Goal: Information Seeking & Learning: Learn about a topic

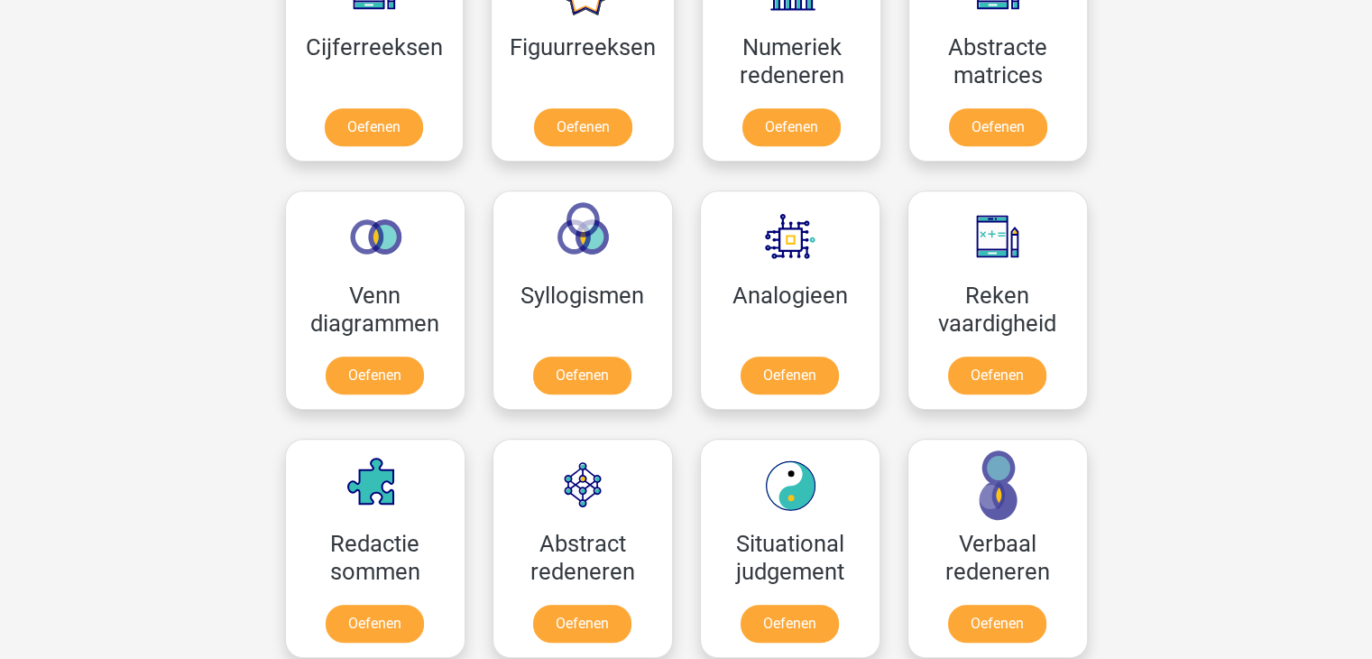
scroll to position [666, 0]
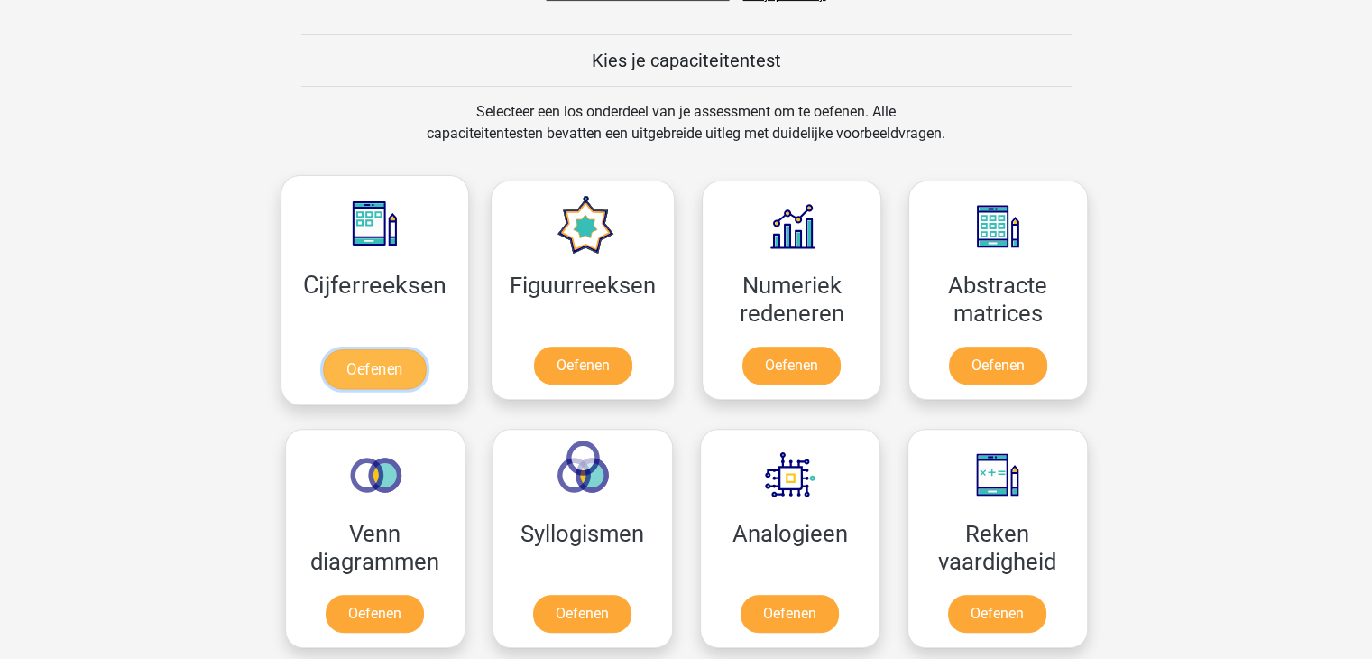
click at [379, 373] on link "Oefenen" at bounding box center [374, 369] width 103 height 40
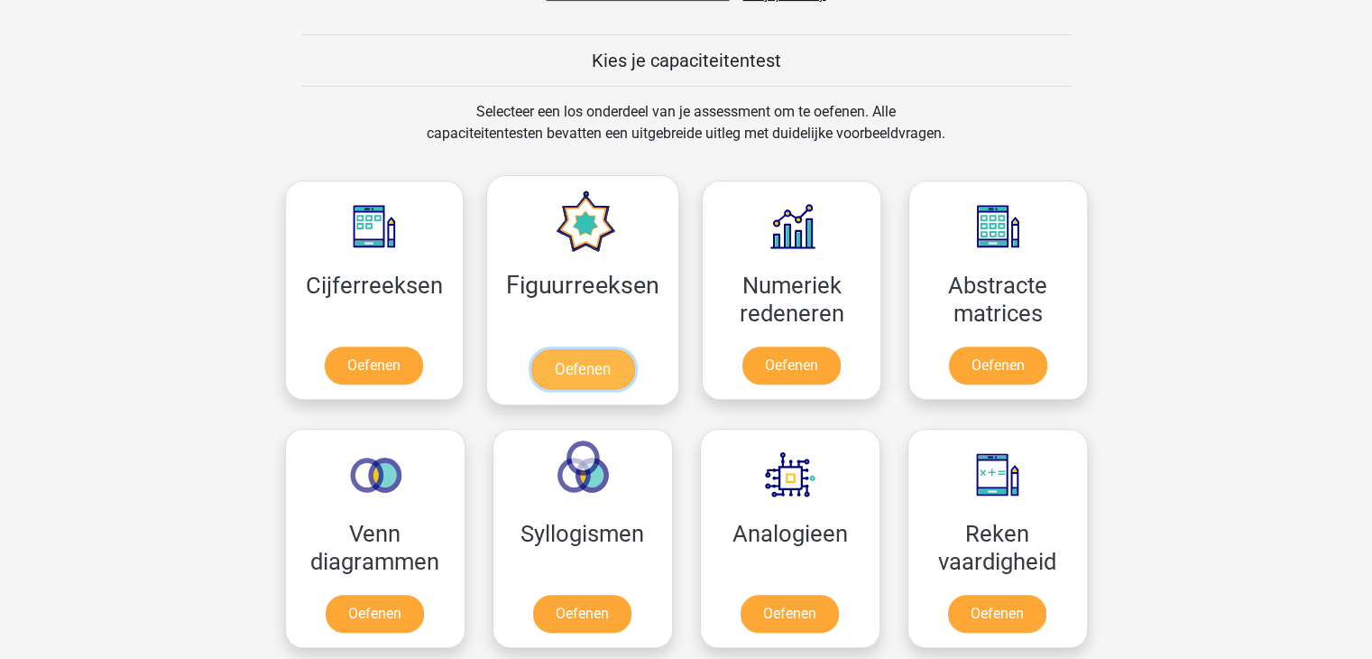
click at [533, 349] on link "Oefenen" at bounding box center [582, 369] width 103 height 40
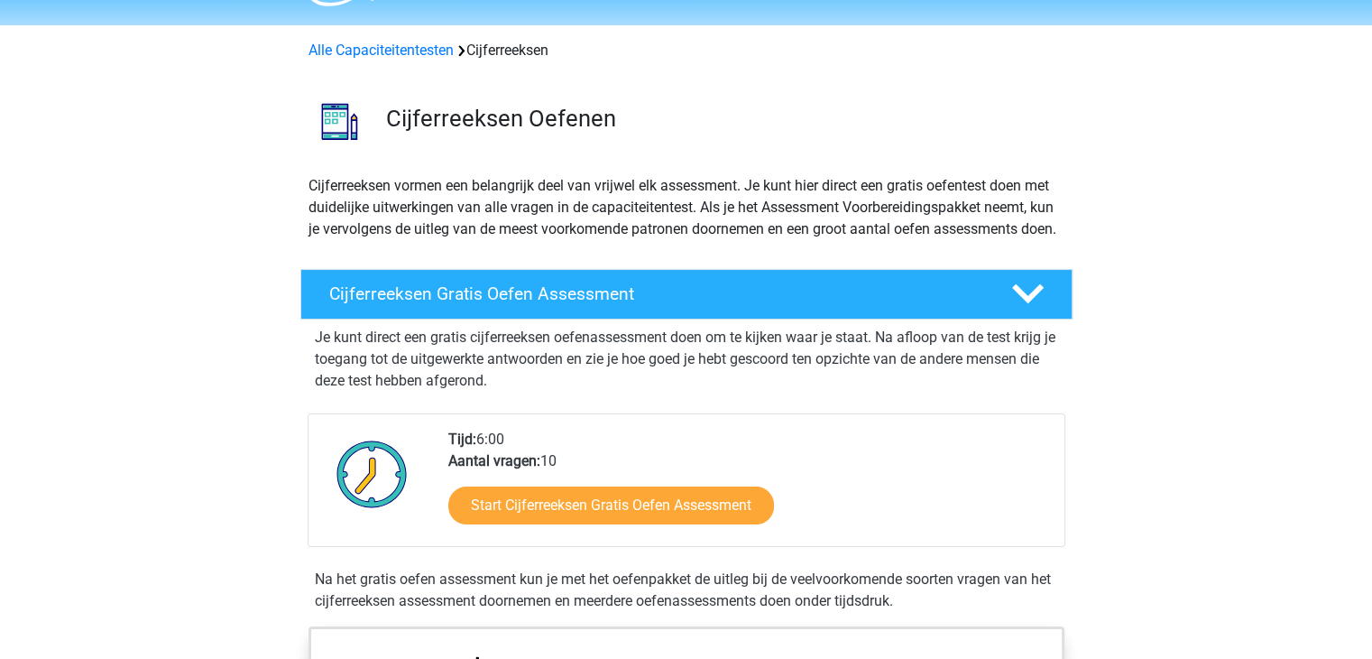
scroll to position [90, 0]
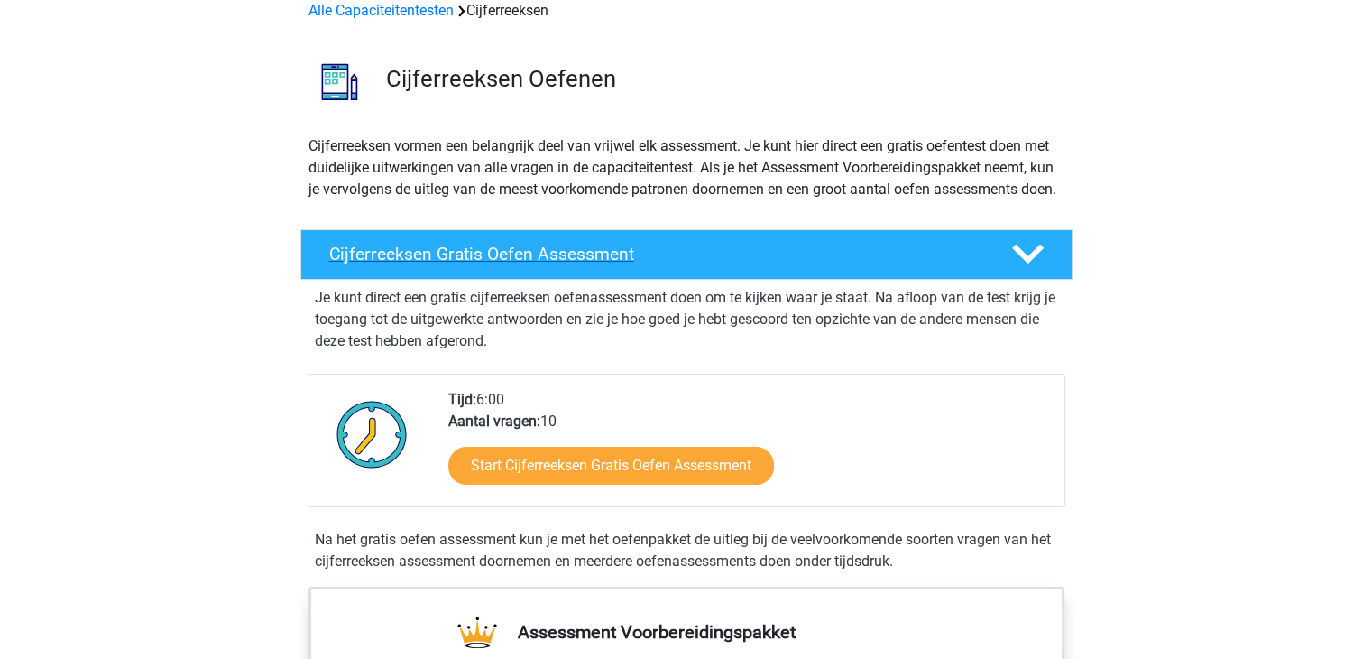
click at [1030, 263] on icon at bounding box center [1028, 254] width 32 height 32
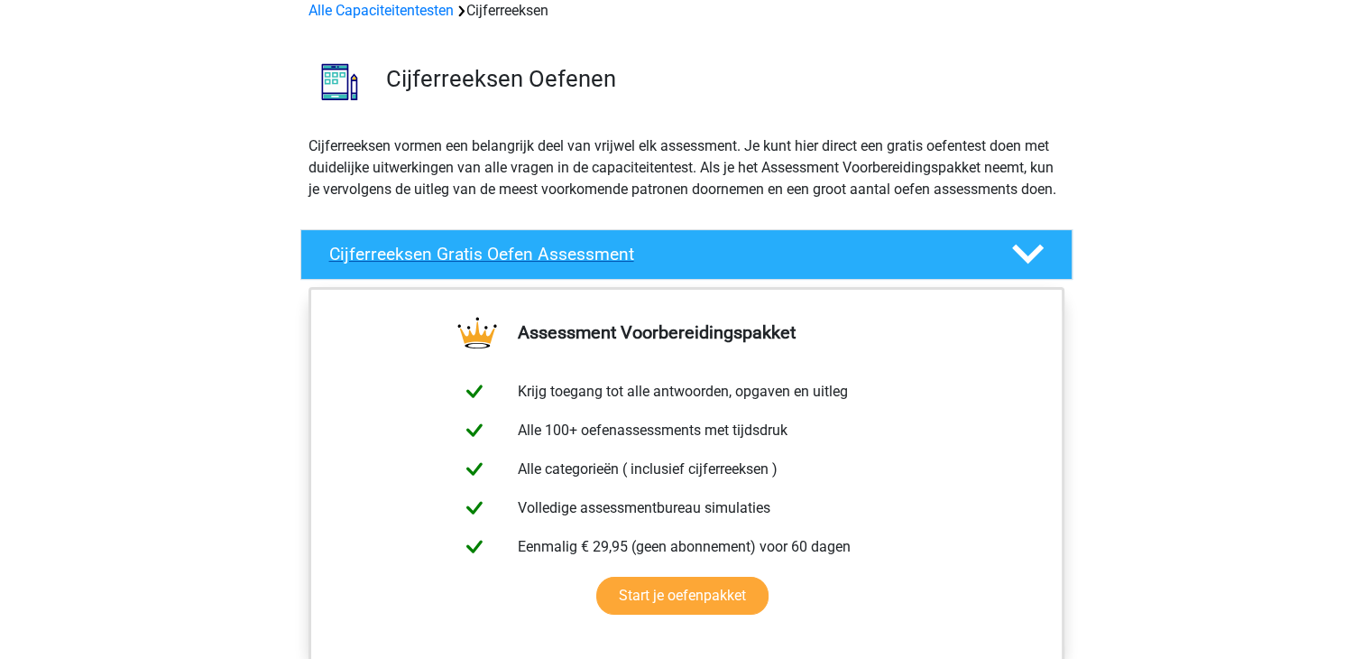
click at [1030, 263] on icon at bounding box center [1028, 254] width 32 height 32
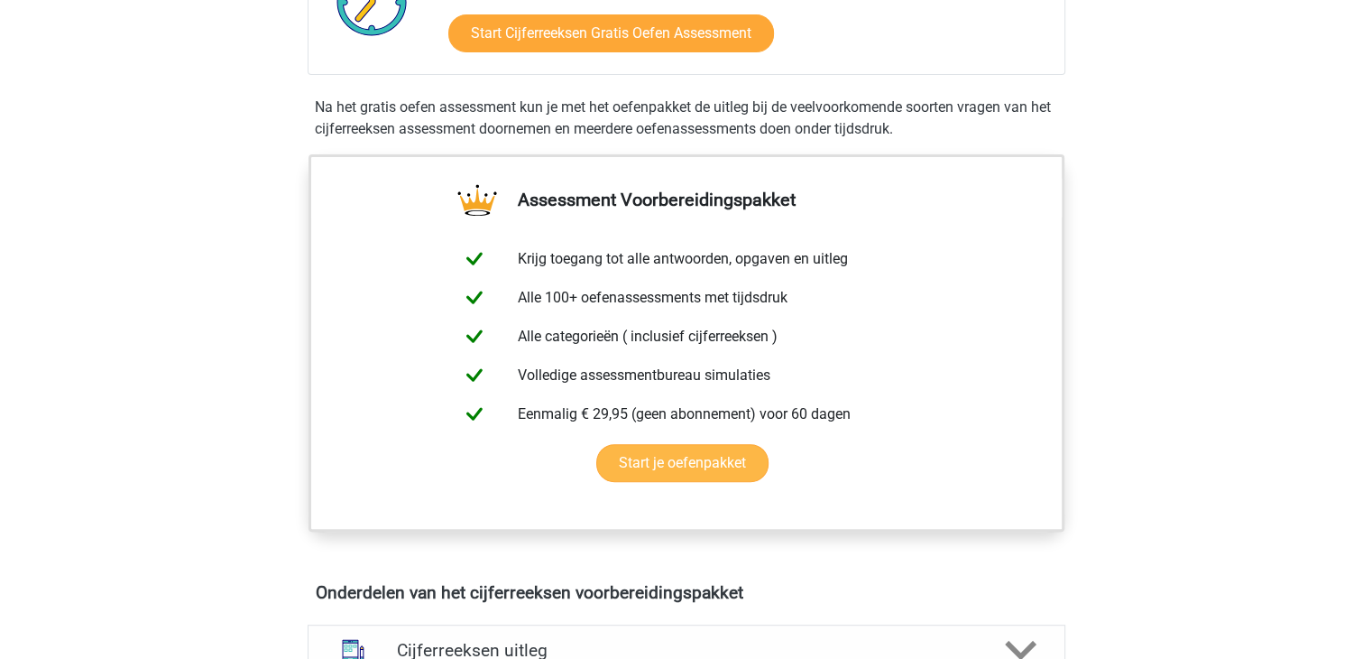
scroll to position [541, 0]
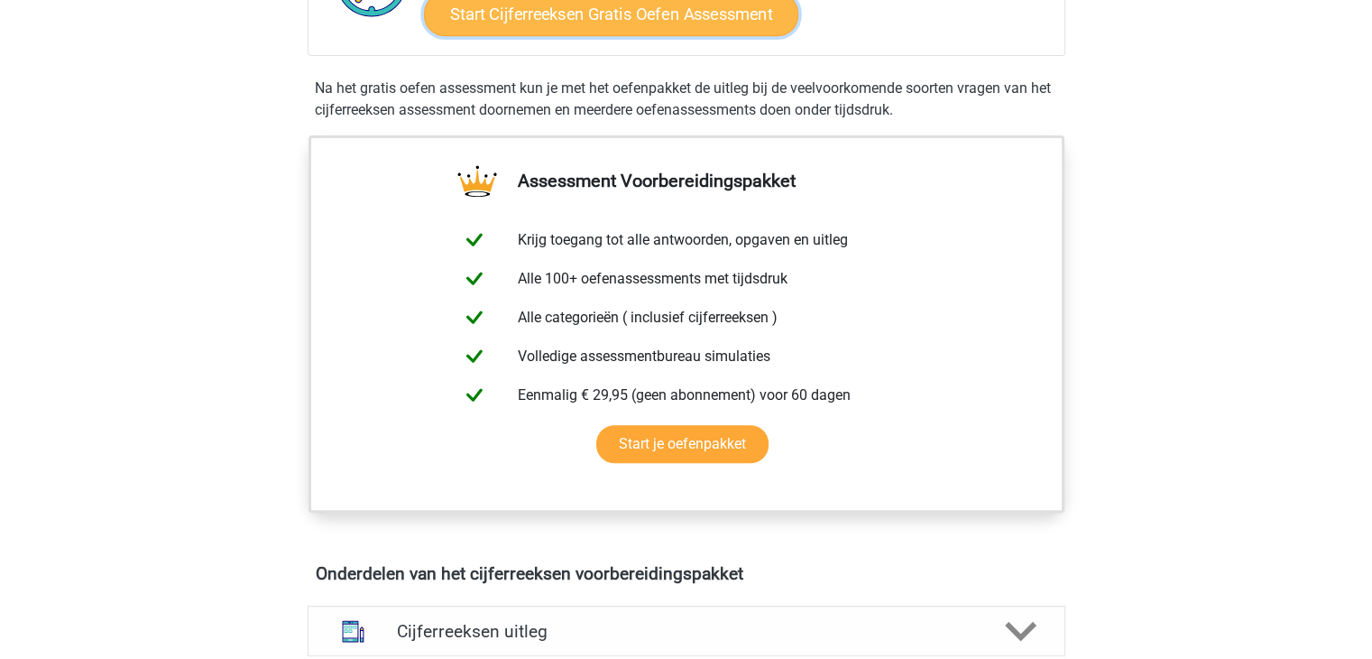
click at [644, 35] on link "Start Cijferreeksen Gratis Oefen Assessment" at bounding box center [611, 13] width 374 height 43
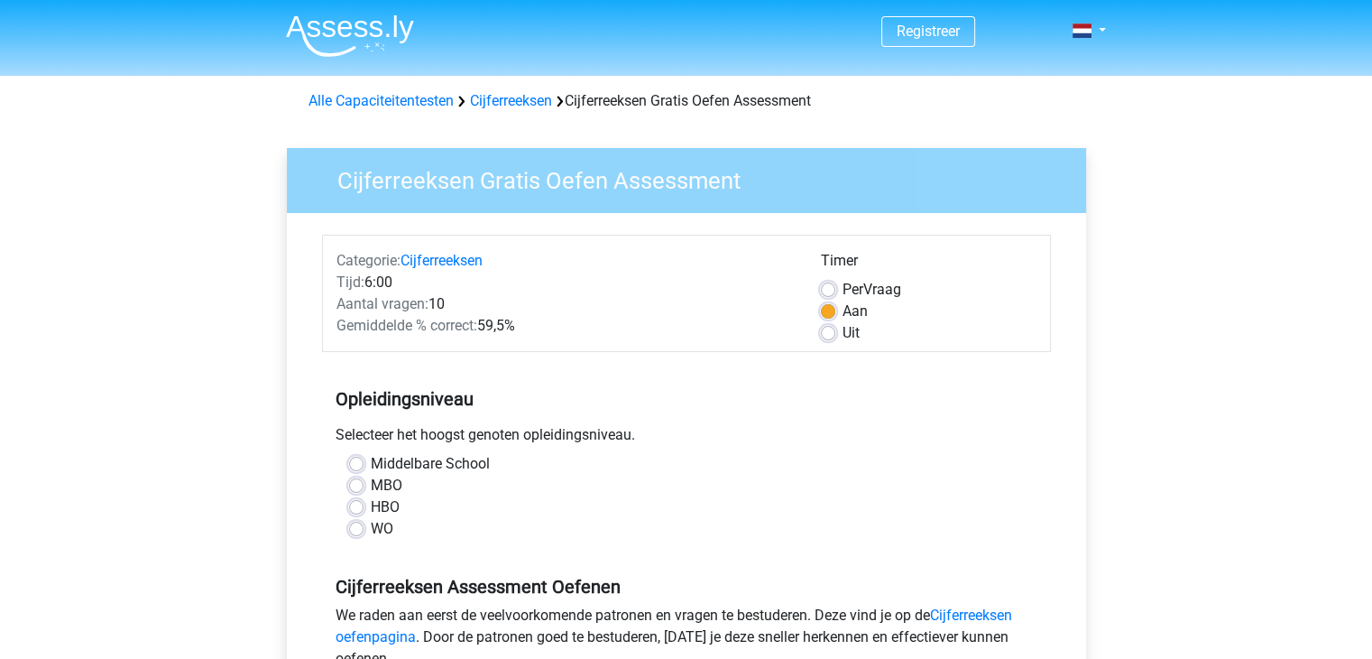
scroll to position [90, 0]
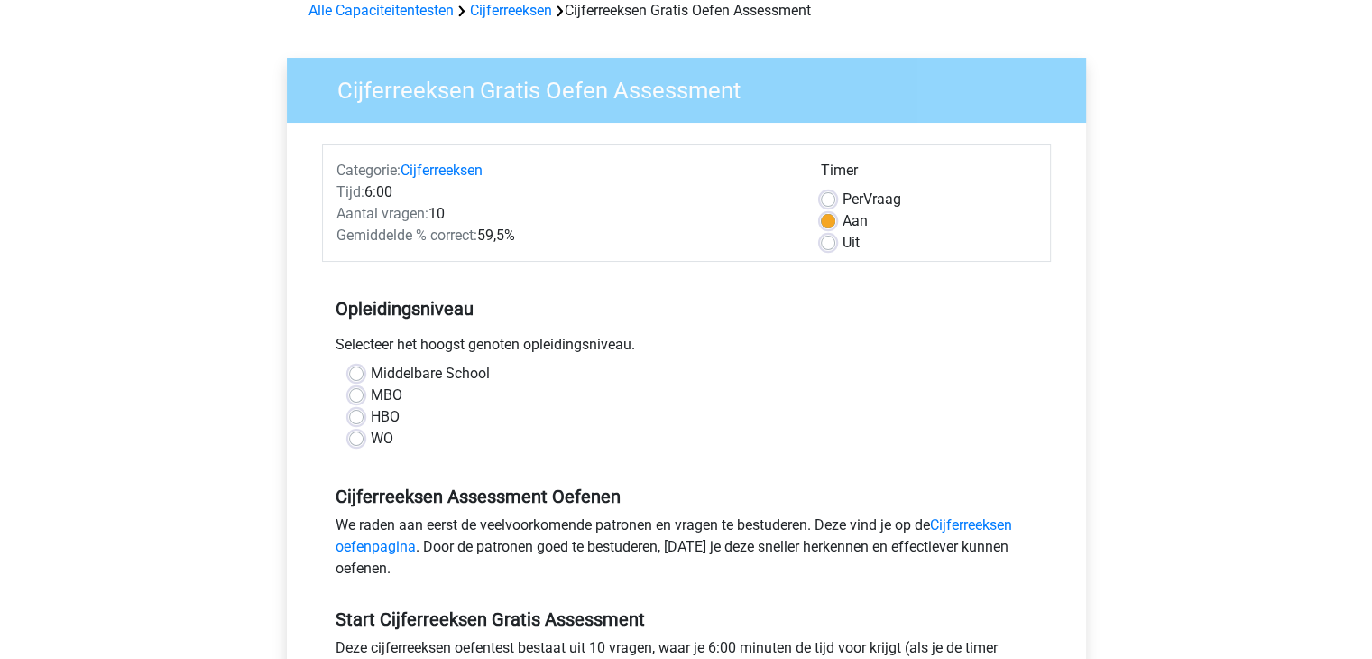
click at [371, 369] on label "Middelbare School" at bounding box center [430, 374] width 119 height 22
click at [352, 369] on input "Middelbare School" at bounding box center [356, 372] width 14 height 18
radio input "true"
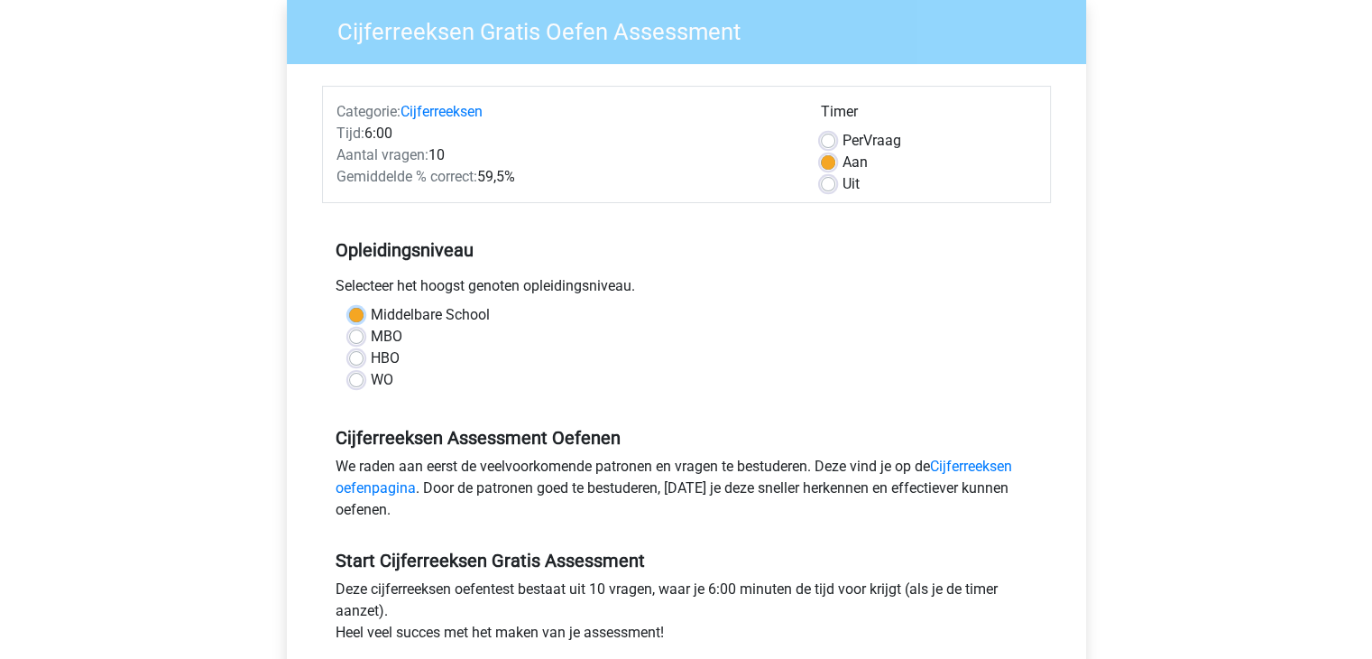
scroll to position [361, 0]
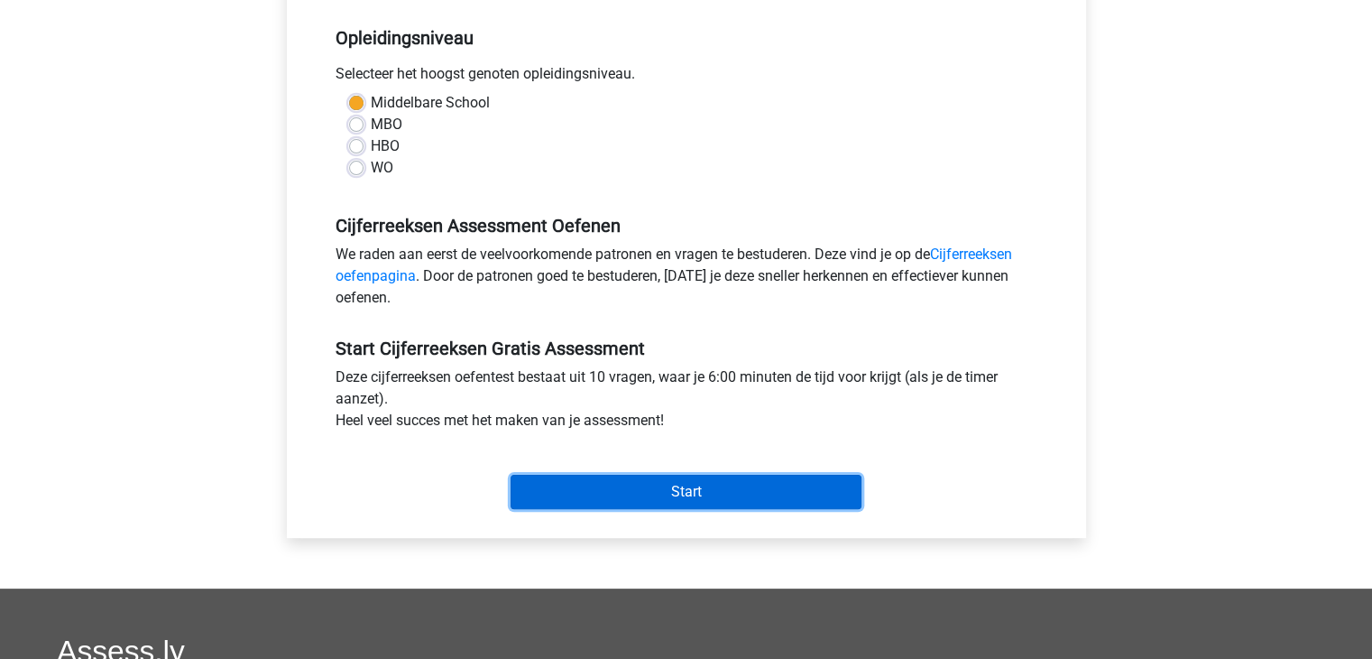
click at [701, 499] on input "Start" at bounding box center [686, 492] width 351 height 34
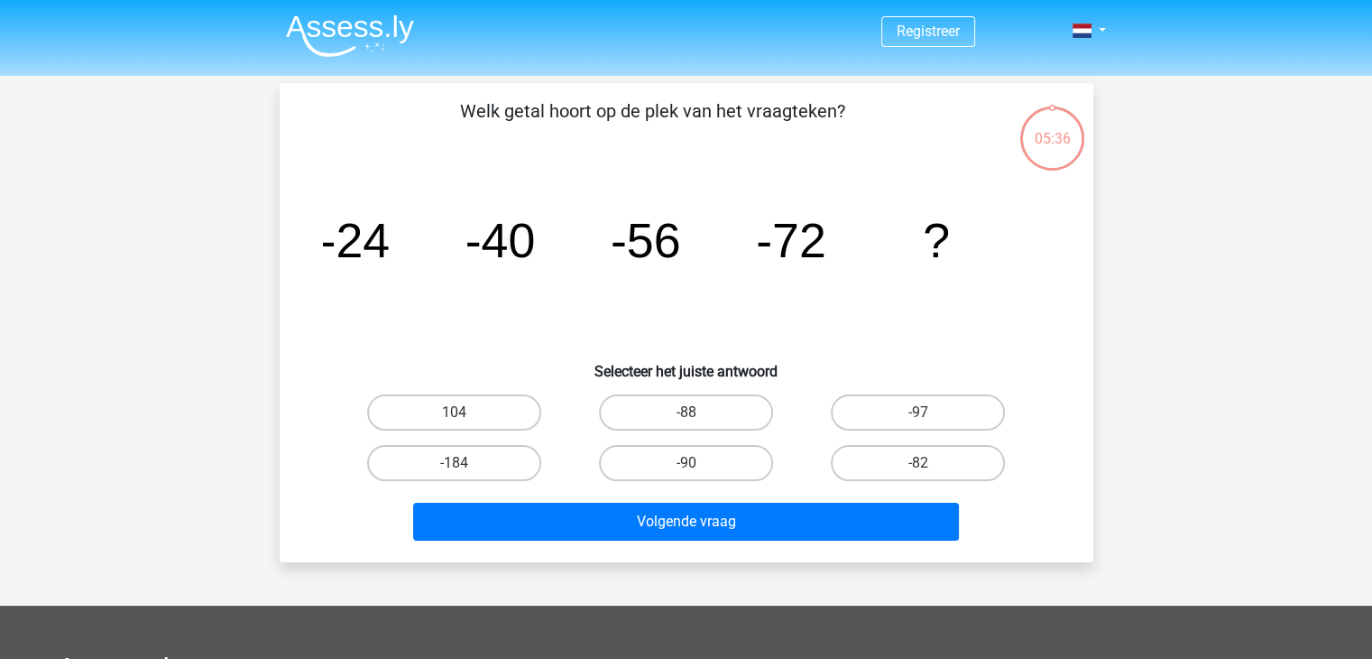
scroll to position [90, 0]
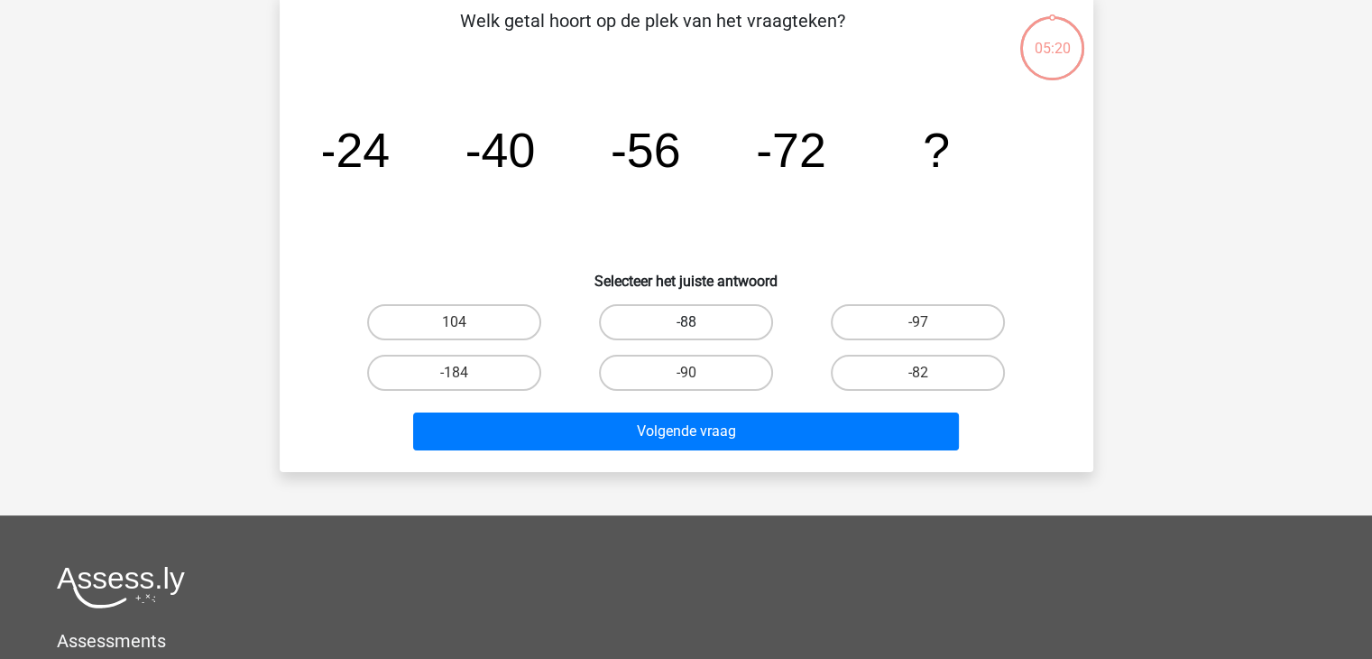
click at [707, 319] on label "-88" at bounding box center [686, 322] width 174 height 36
click at [697, 322] on input "-88" at bounding box center [692, 328] width 12 height 12
radio input "true"
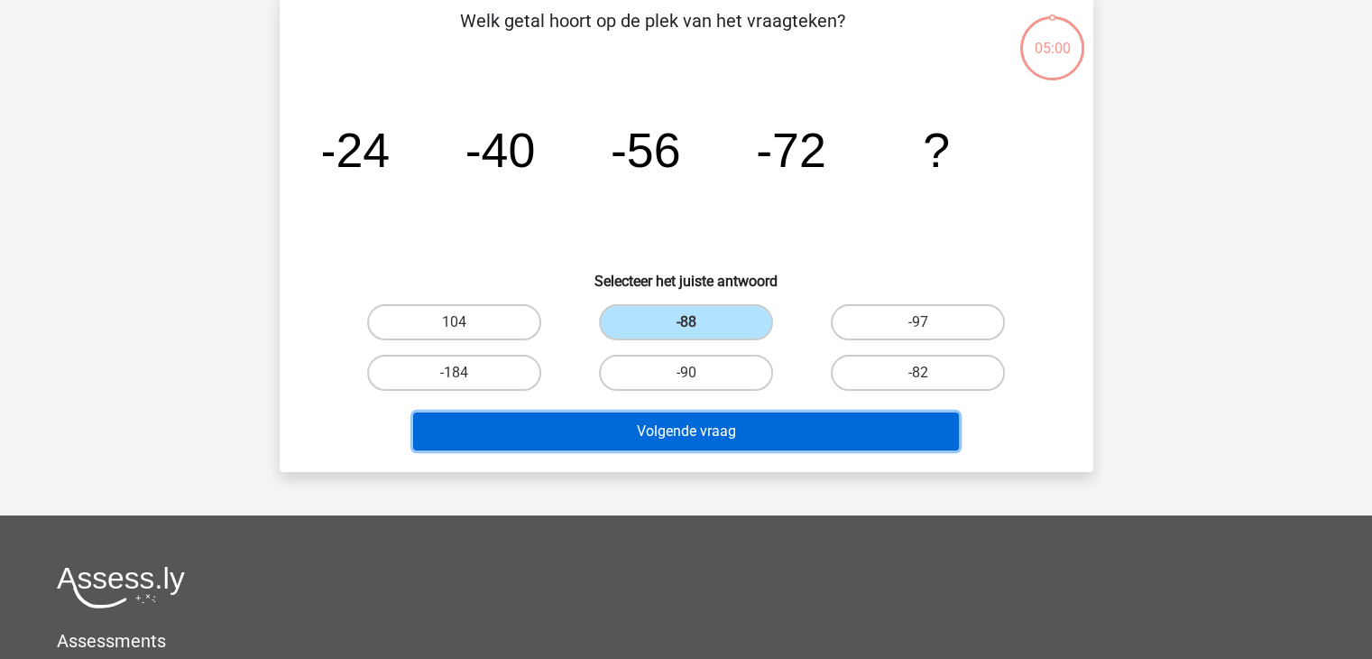
click at [704, 429] on button "Volgende vraag" at bounding box center [686, 431] width 546 height 38
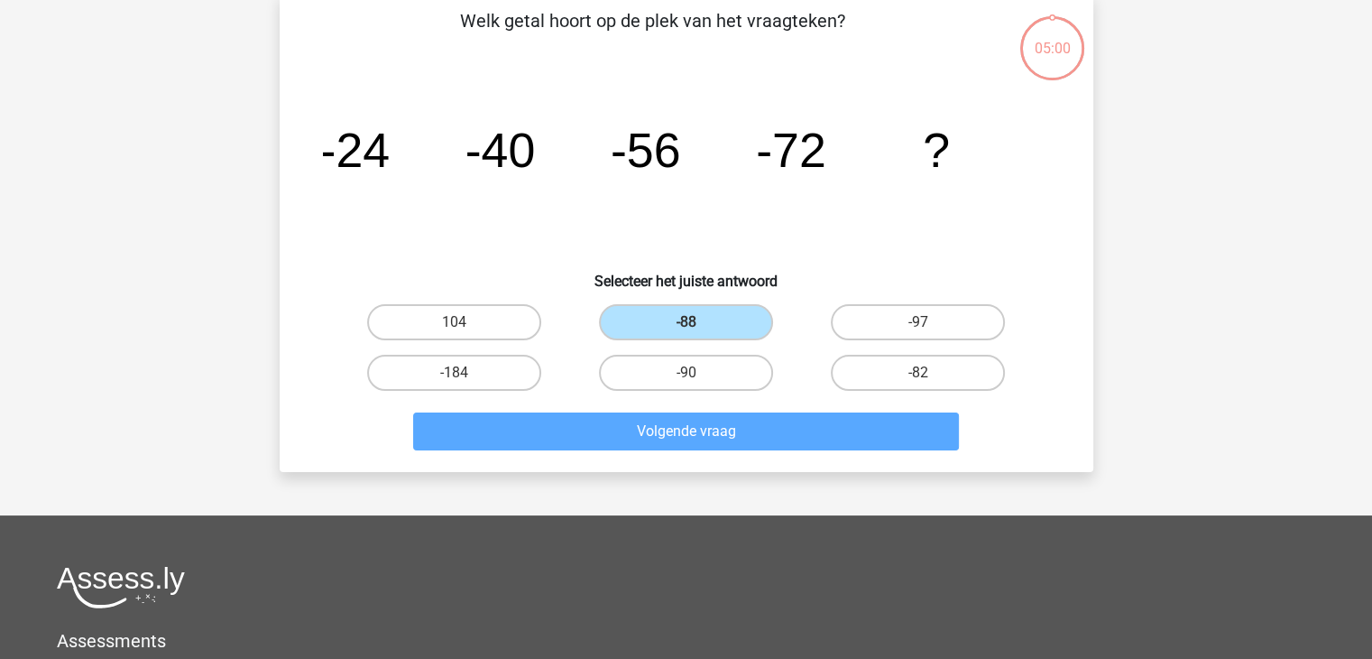
scroll to position [83, 0]
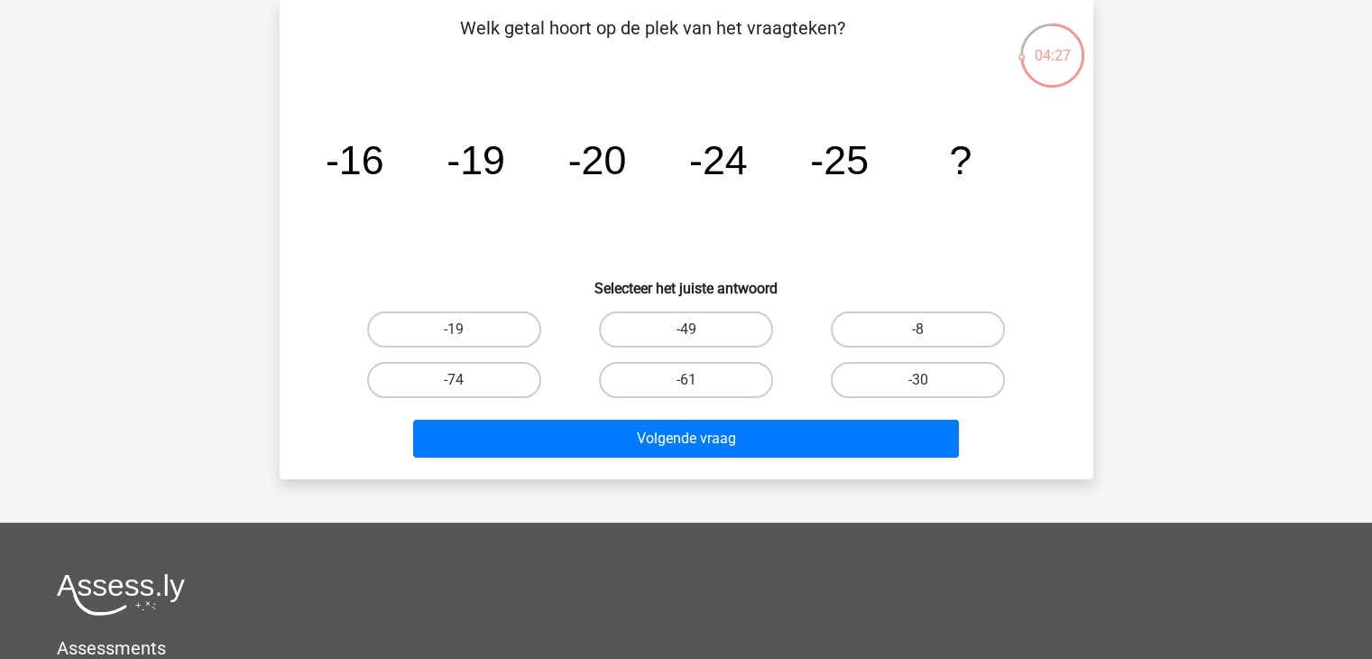
click at [920, 383] on input "-30" at bounding box center [925, 386] width 12 height 12
radio input "true"
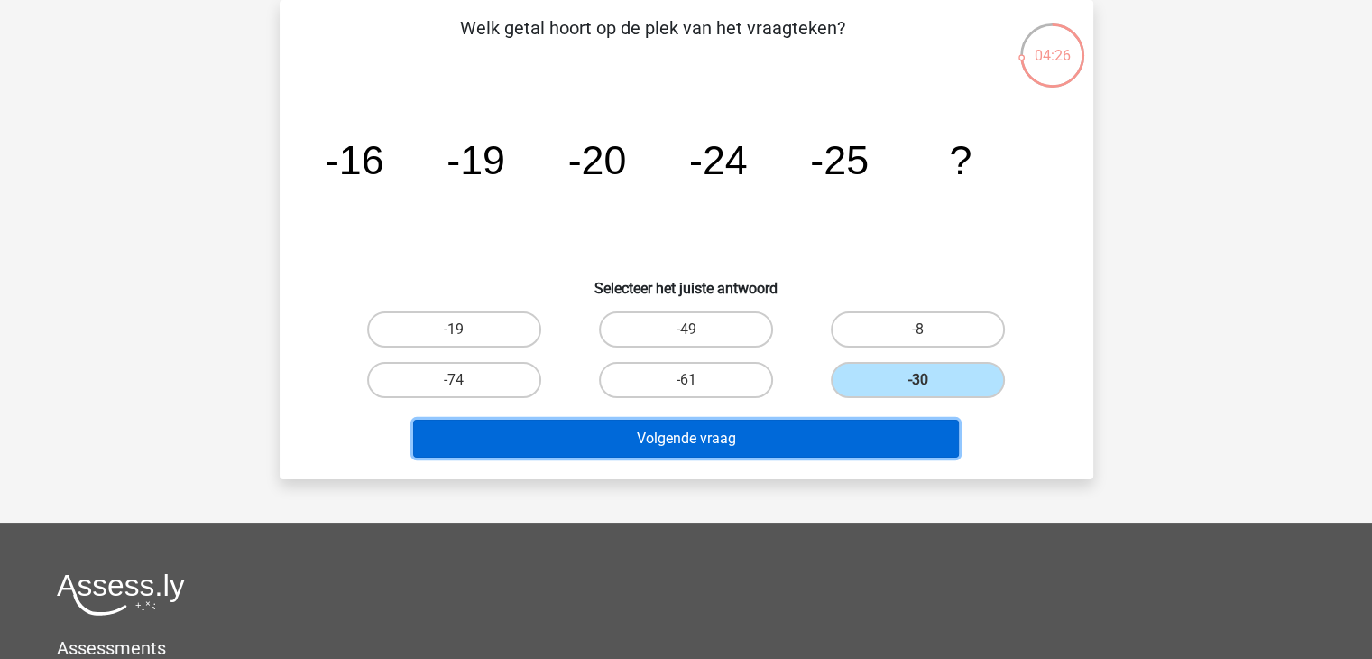
click at [684, 434] on button "Volgende vraag" at bounding box center [686, 439] width 546 height 38
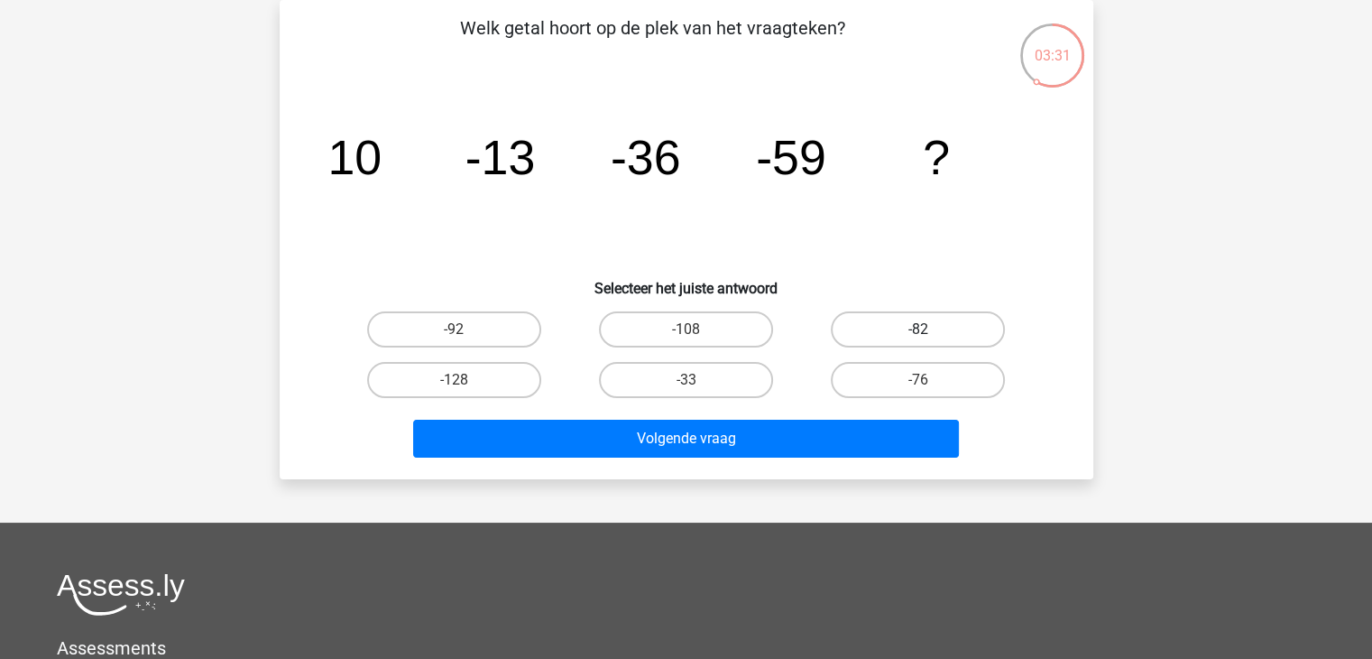
click at [931, 327] on label "-82" at bounding box center [918, 329] width 174 height 36
click at [930, 329] on input "-82" at bounding box center [925, 335] width 12 height 12
radio input "true"
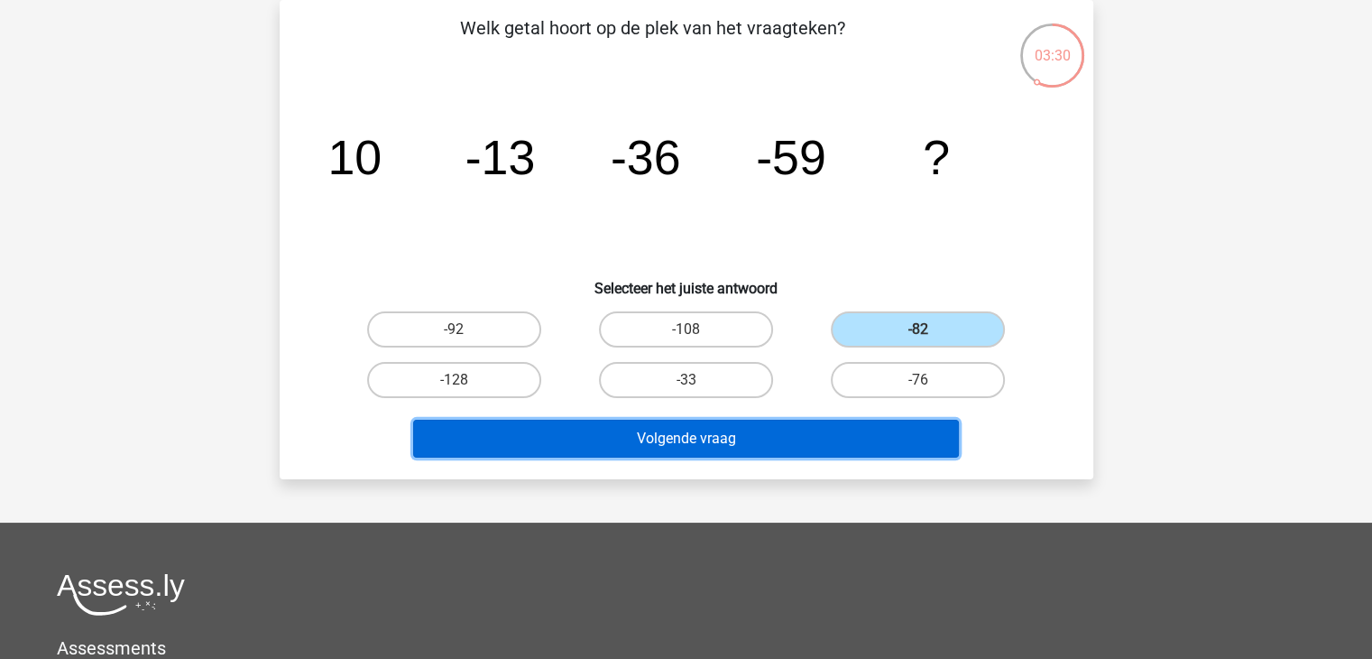
click at [723, 432] on button "Volgende vraag" at bounding box center [686, 439] width 546 height 38
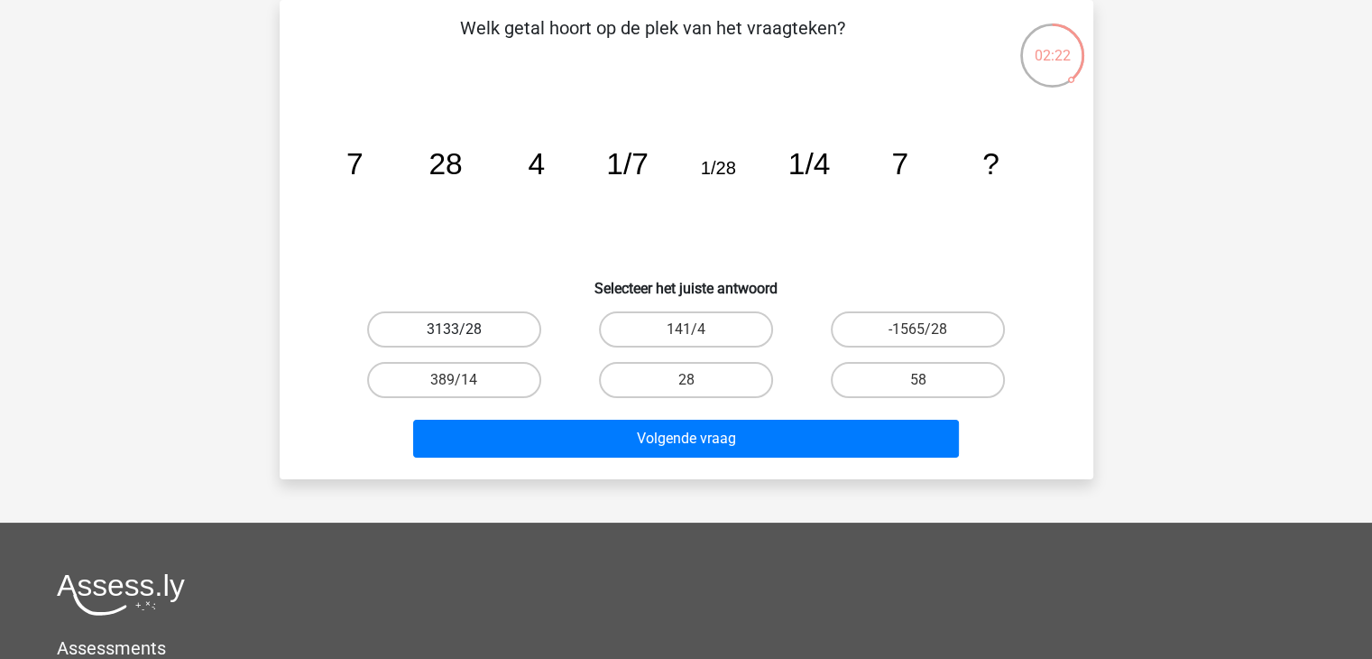
click at [436, 326] on label "3133/28" at bounding box center [454, 329] width 174 height 36
click at [454, 329] on input "3133/28" at bounding box center [460, 335] width 12 height 12
radio input "true"
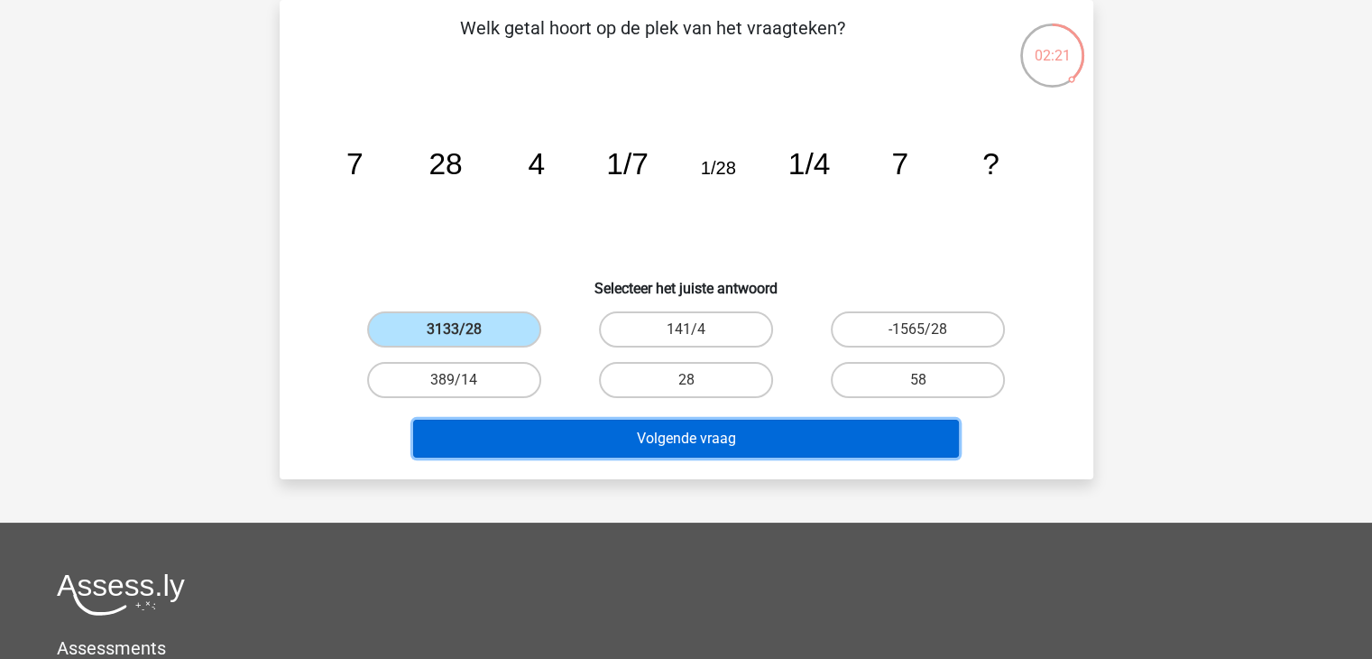
click at [676, 430] on button "Volgende vraag" at bounding box center [686, 439] width 546 height 38
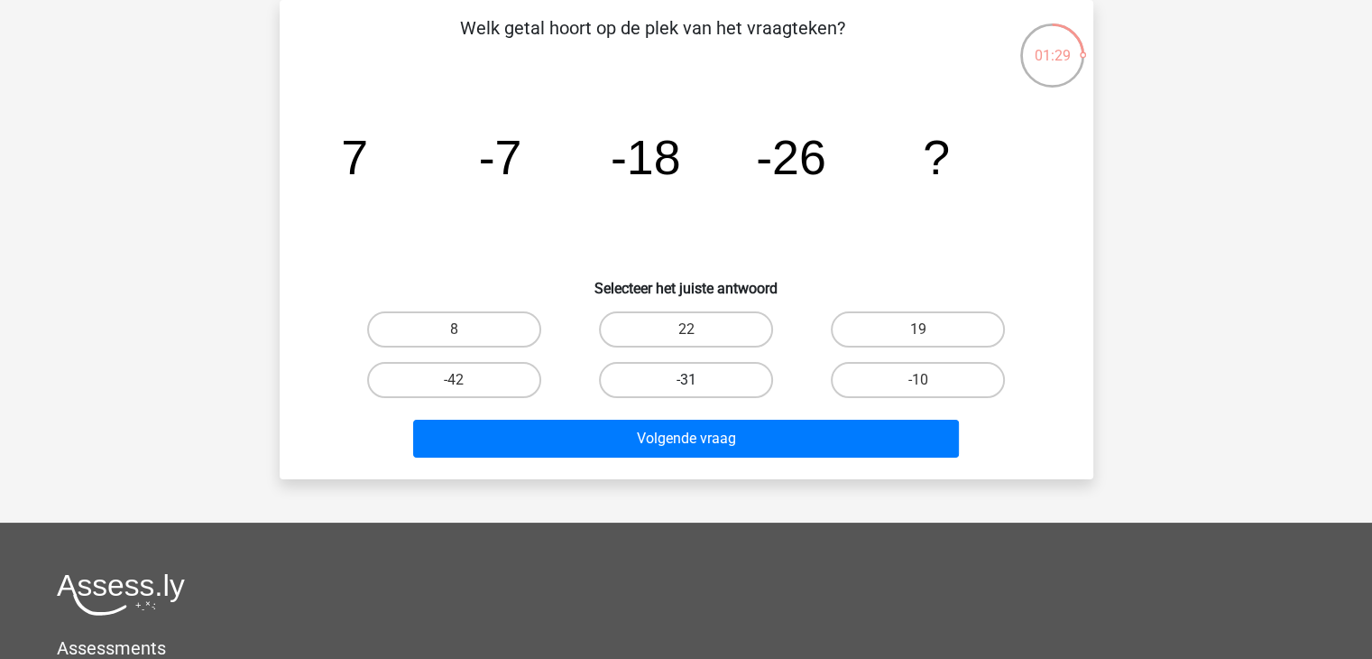
click at [706, 378] on label "-31" at bounding box center [686, 380] width 174 height 36
click at [697, 380] on input "-31" at bounding box center [692, 386] width 12 height 12
radio input "true"
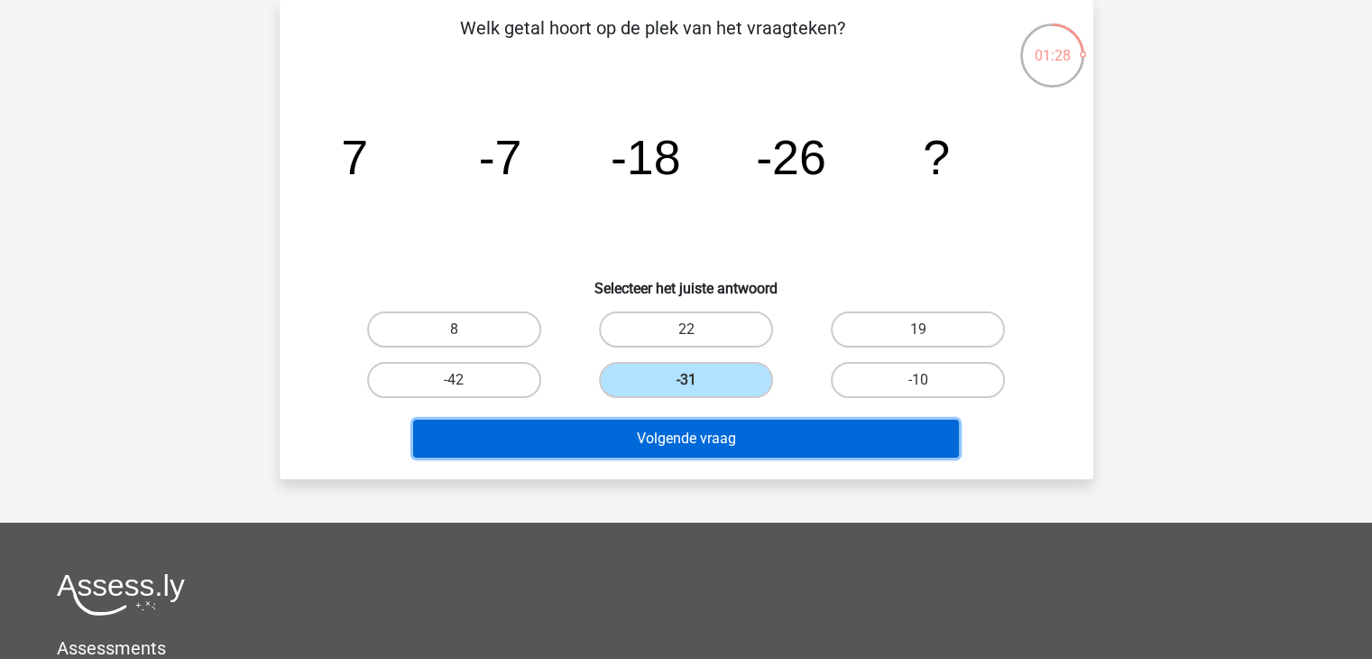
click at [714, 448] on button "Volgende vraag" at bounding box center [686, 439] width 546 height 38
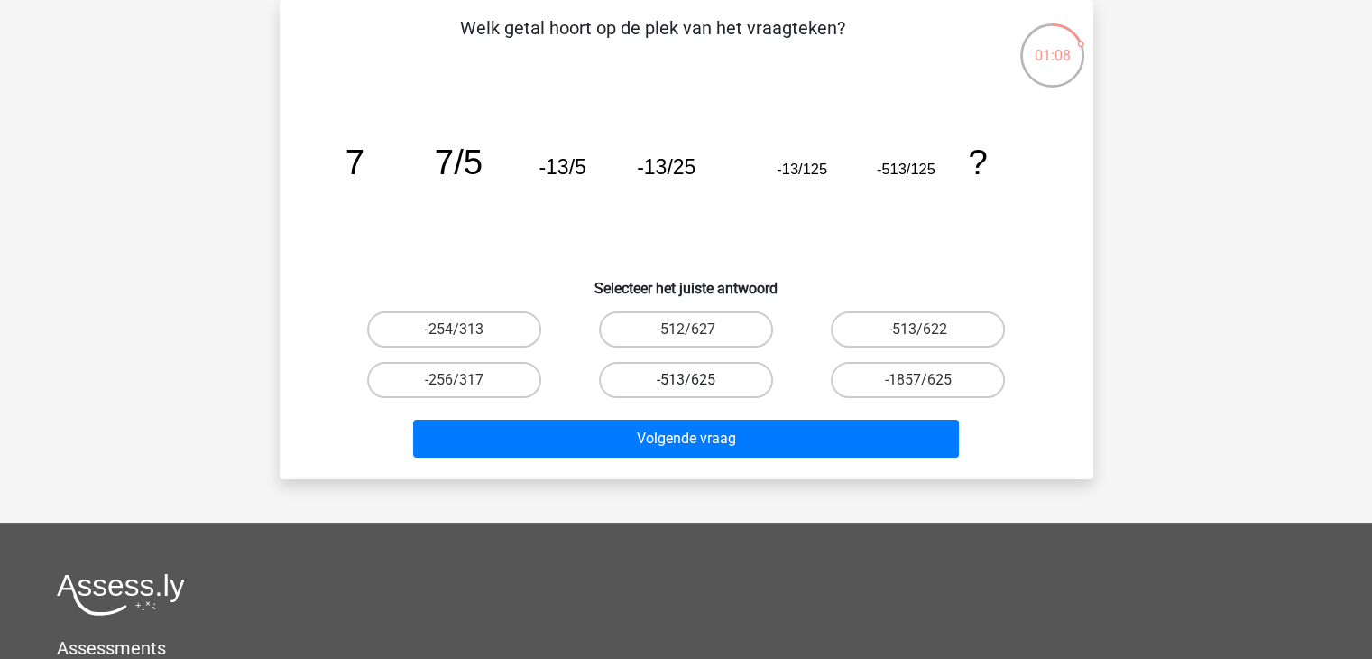
click at [717, 374] on label "-513/625" at bounding box center [686, 380] width 174 height 36
click at [697, 380] on input "-513/625" at bounding box center [692, 386] width 12 height 12
radio input "true"
click at [909, 376] on label "-1857/625" at bounding box center [918, 380] width 174 height 36
click at [919, 380] on input "-1857/625" at bounding box center [925, 386] width 12 height 12
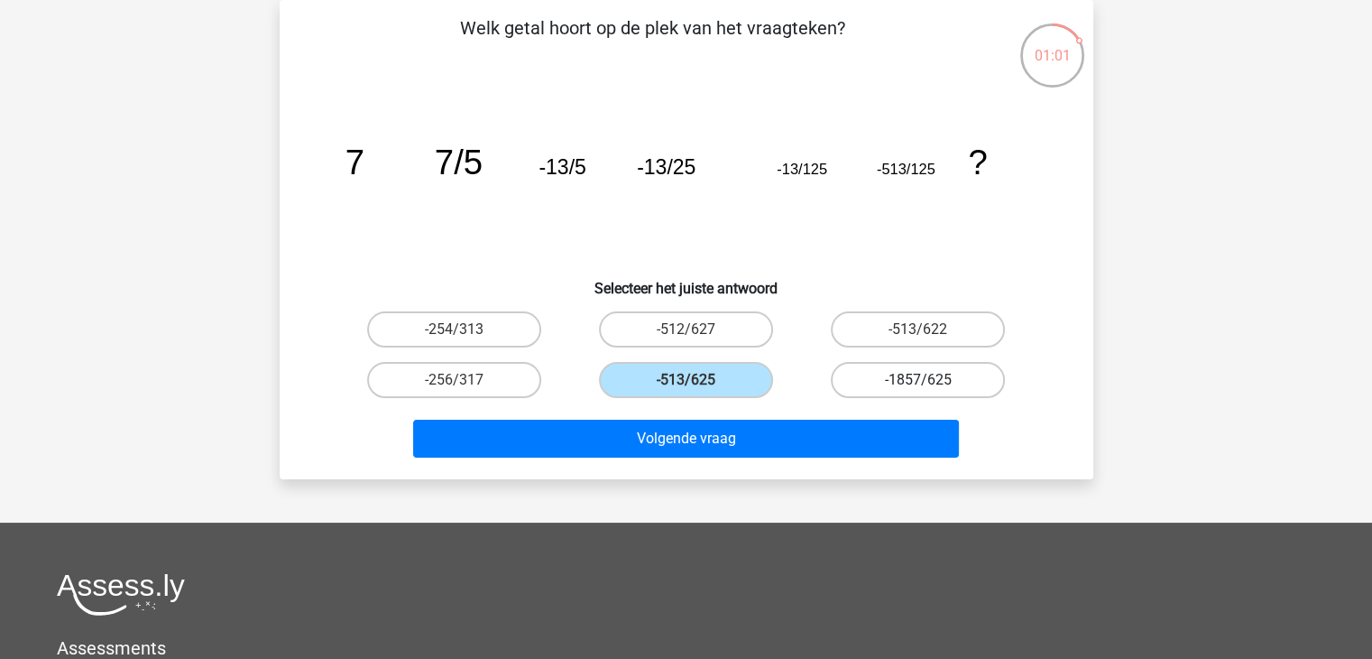
radio input "true"
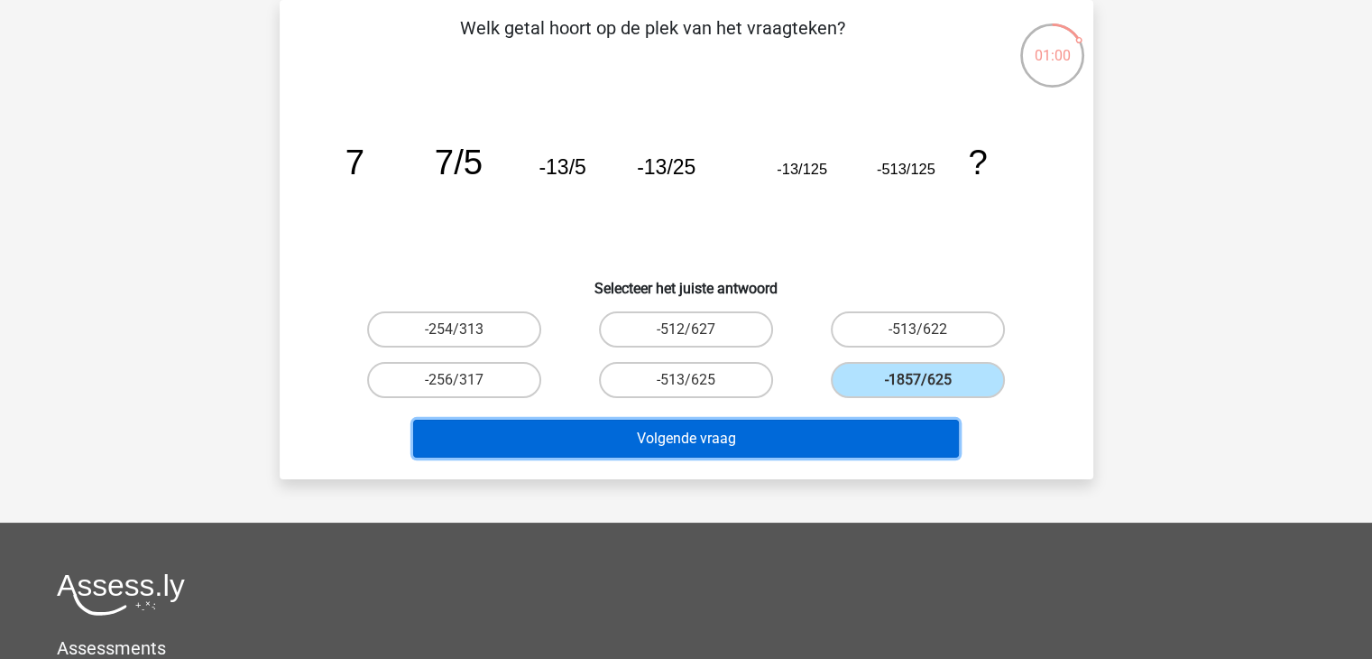
click at [706, 441] on button "Volgende vraag" at bounding box center [686, 439] width 546 height 38
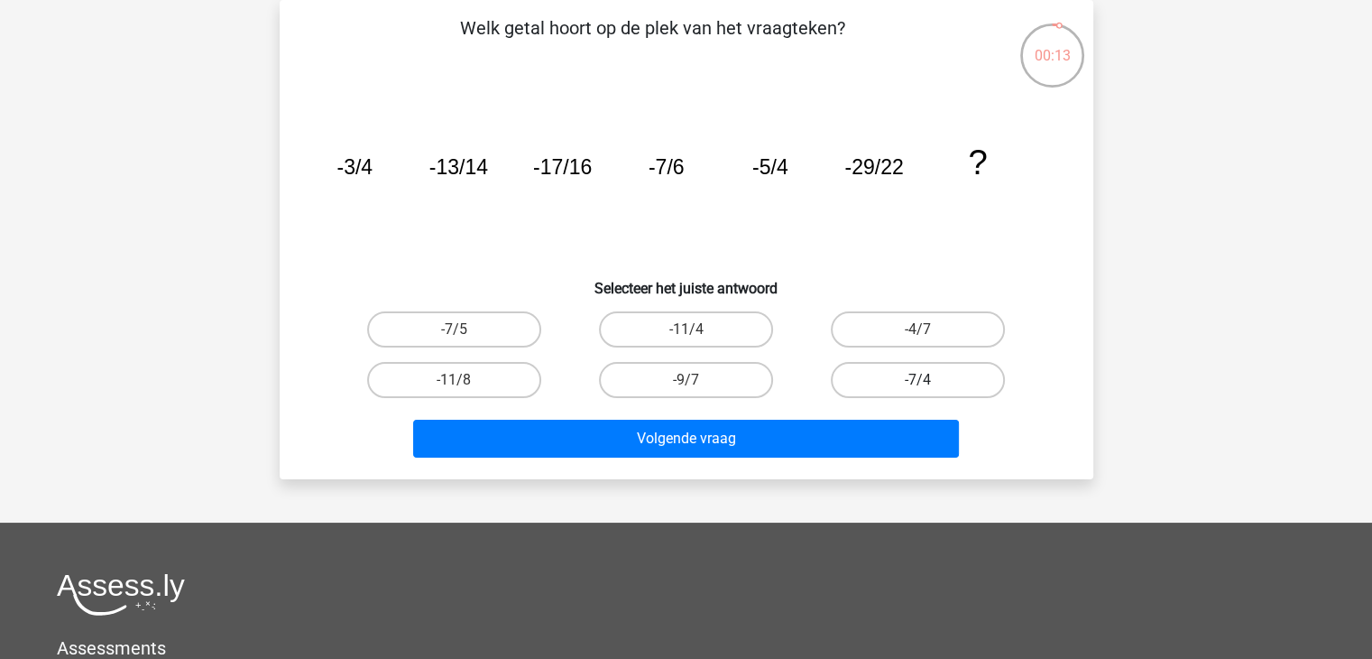
click at [913, 384] on label "-7/4" at bounding box center [918, 380] width 174 height 36
click at [919, 384] on input "-7/4" at bounding box center [925, 386] width 12 height 12
radio input "true"
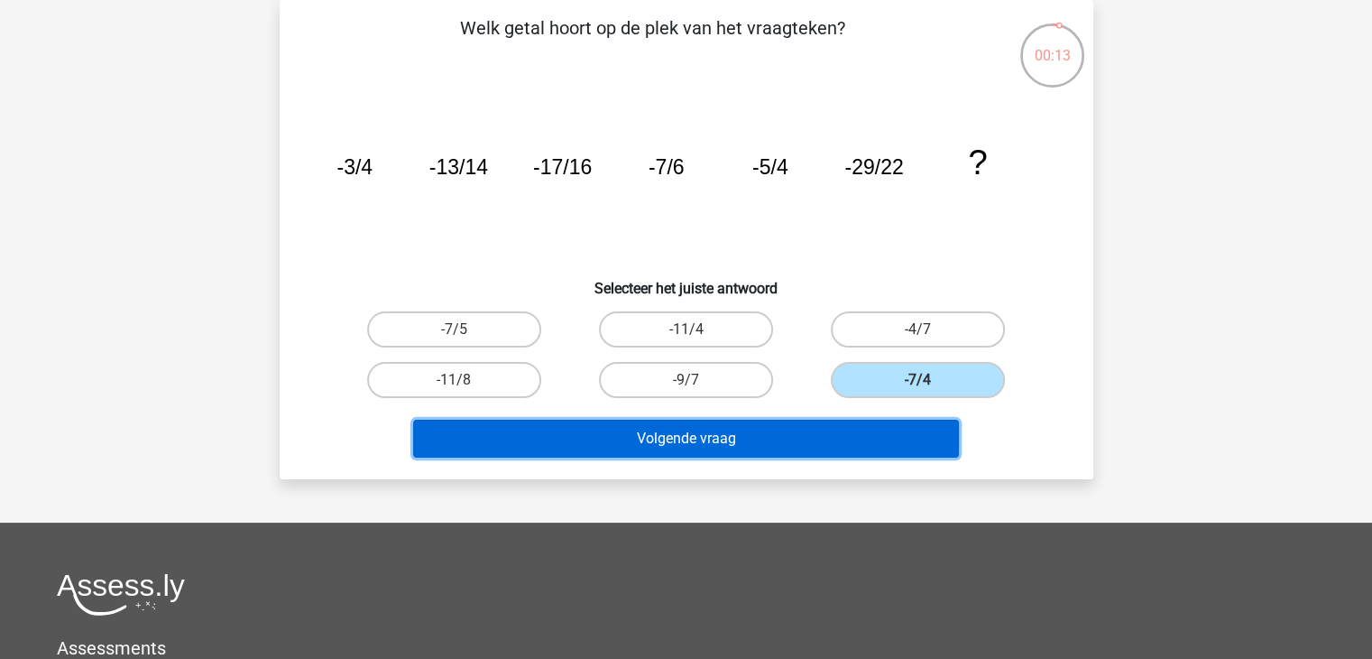
click at [722, 434] on button "Volgende vraag" at bounding box center [686, 439] width 546 height 38
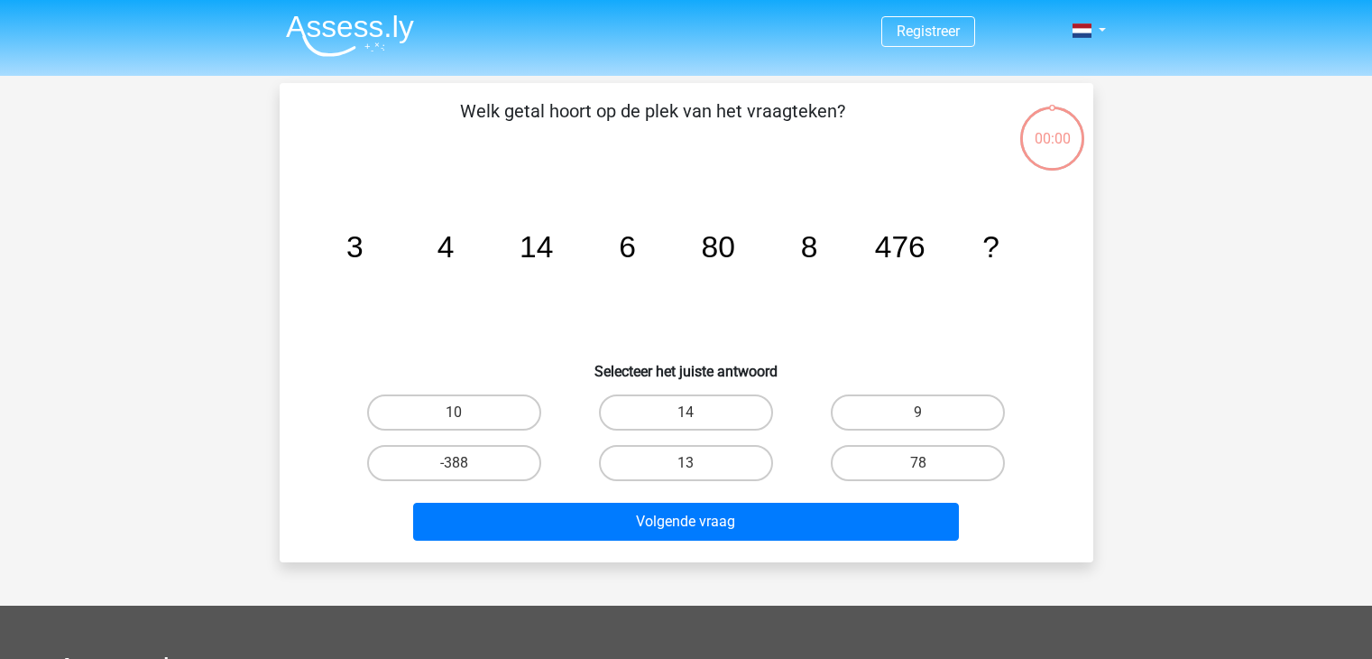
scroll to position [83, 0]
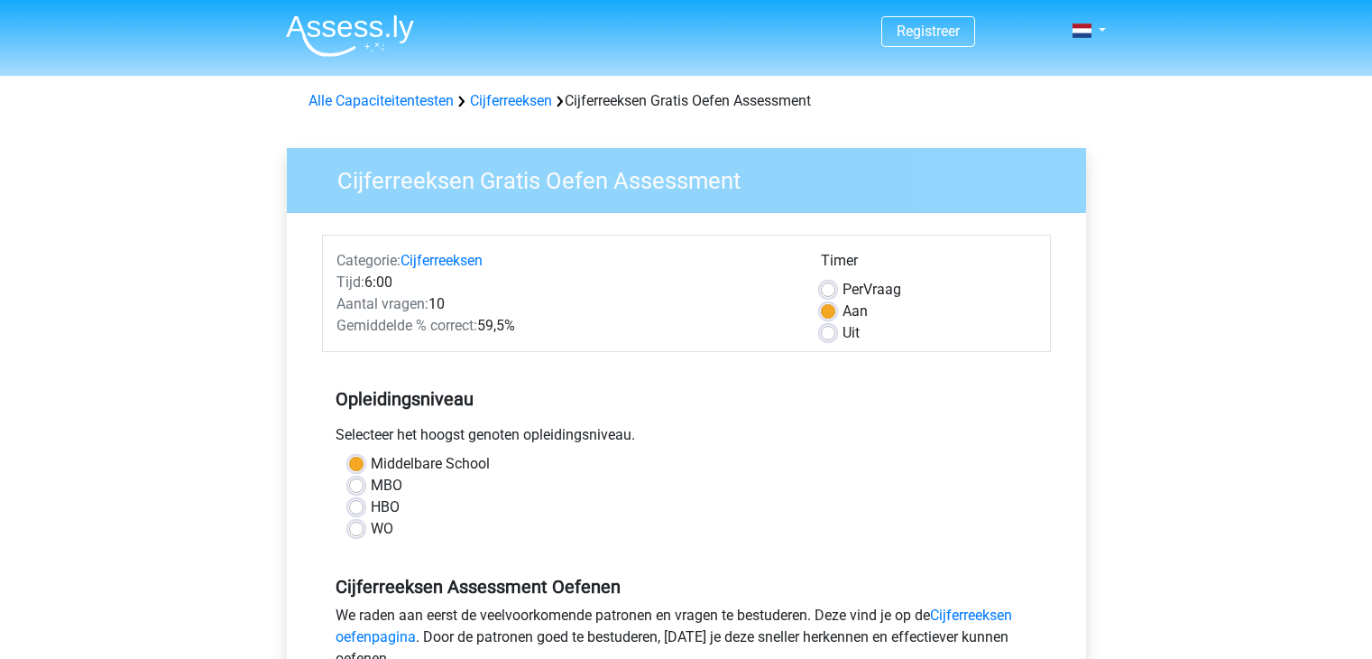
scroll to position [361, 0]
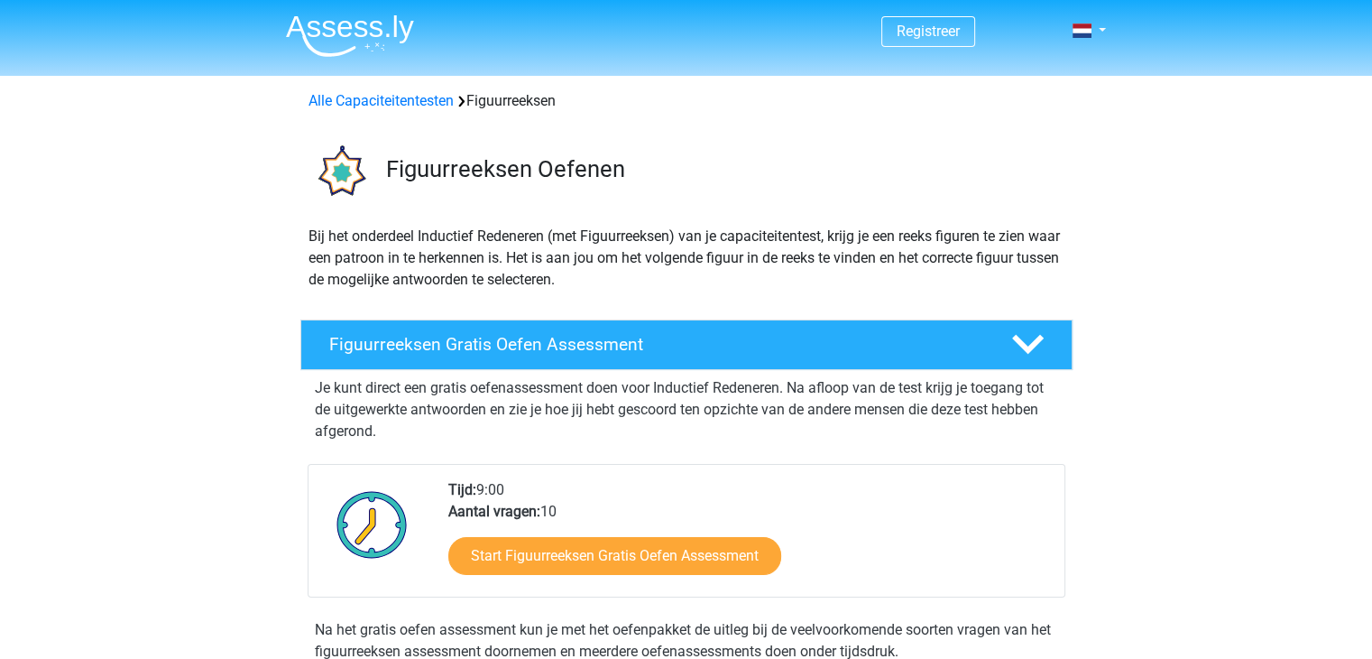
scroll to position [271, 0]
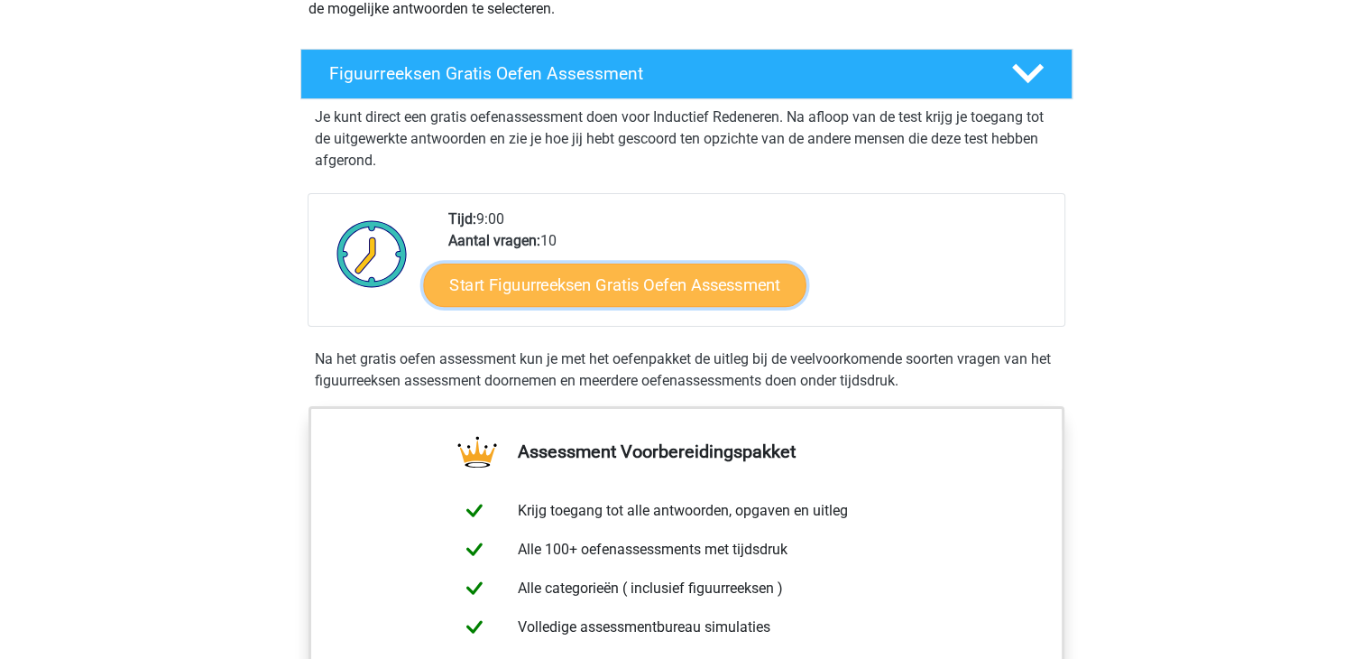
click at [586, 278] on link "Start Figuurreeksen Gratis Oefen Assessment" at bounding box center [614, 284] width 383 height 43
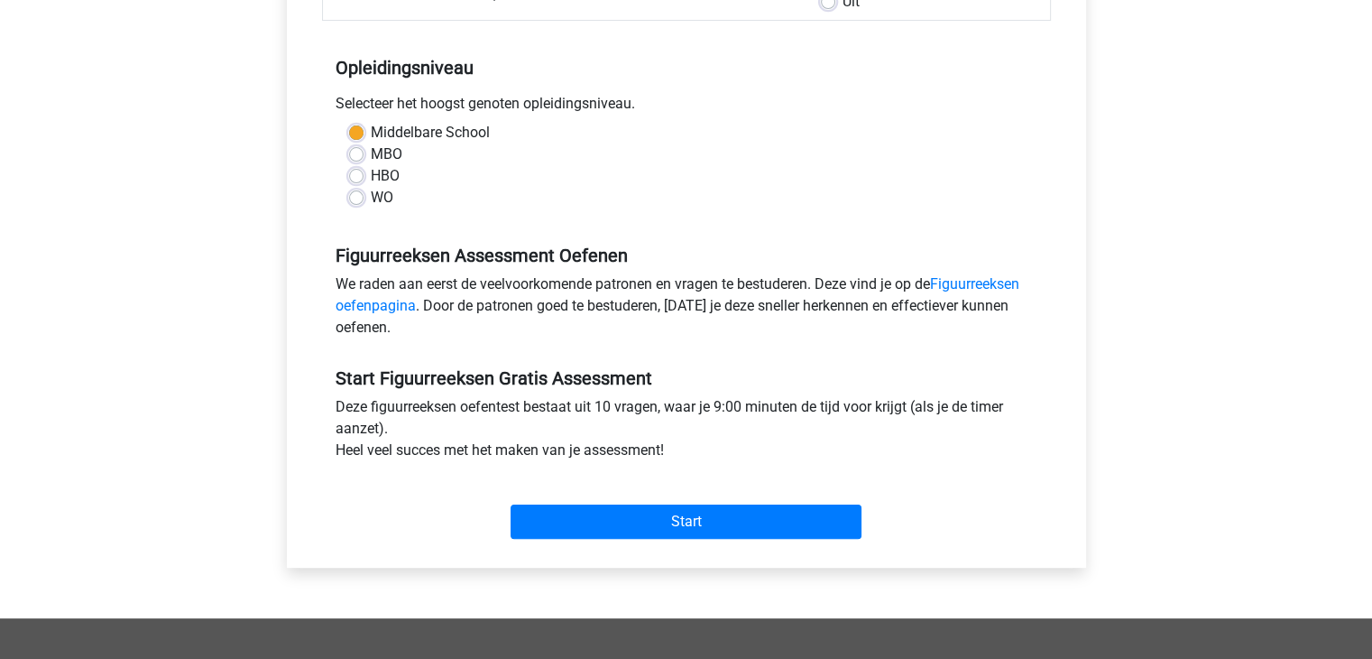
scroll to position [361, 0]
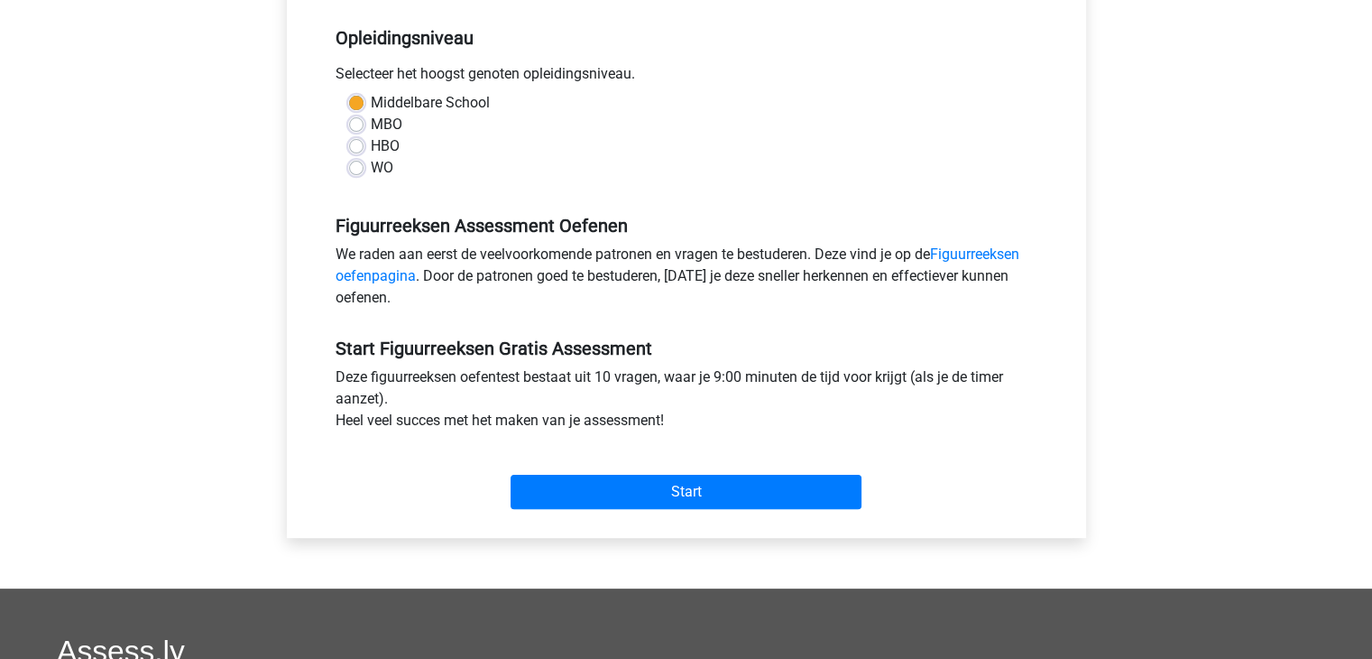
click at [668, 465] on div "Start" at bounding box center [686, 477] width 729 height 63
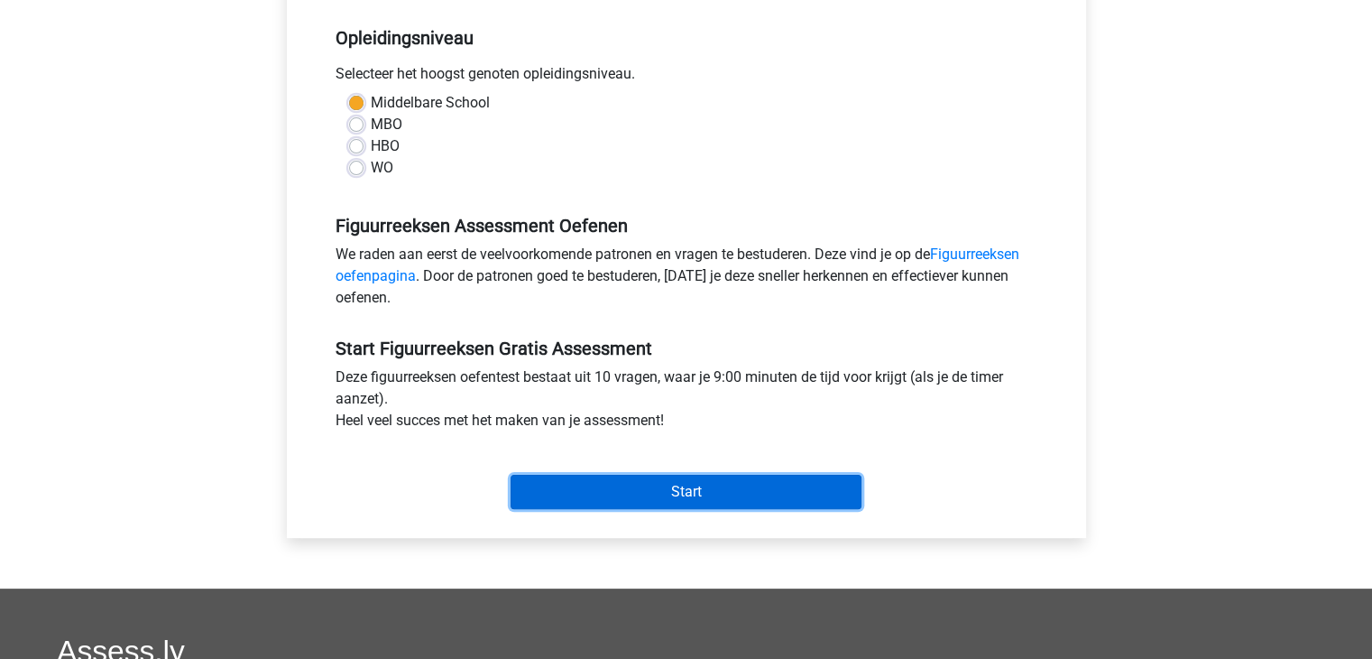
click at [671, 481] on input "Start" at bounding box center [686, 492] width 351 height 34
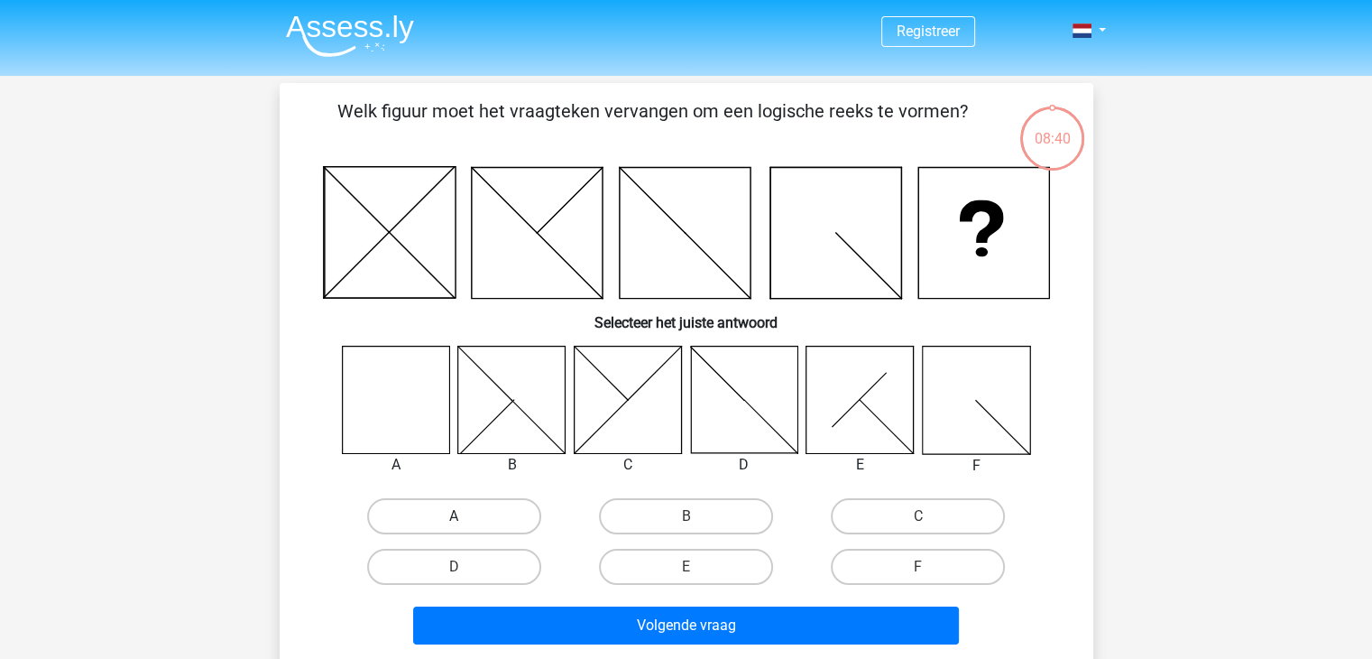
click at [498, 509] on label "A" at bounding box center [454, 516] width 174 height 36
click at [466, 516] on input "A" at bounding box center [460, 522] width 12 height 12
radio input "true"
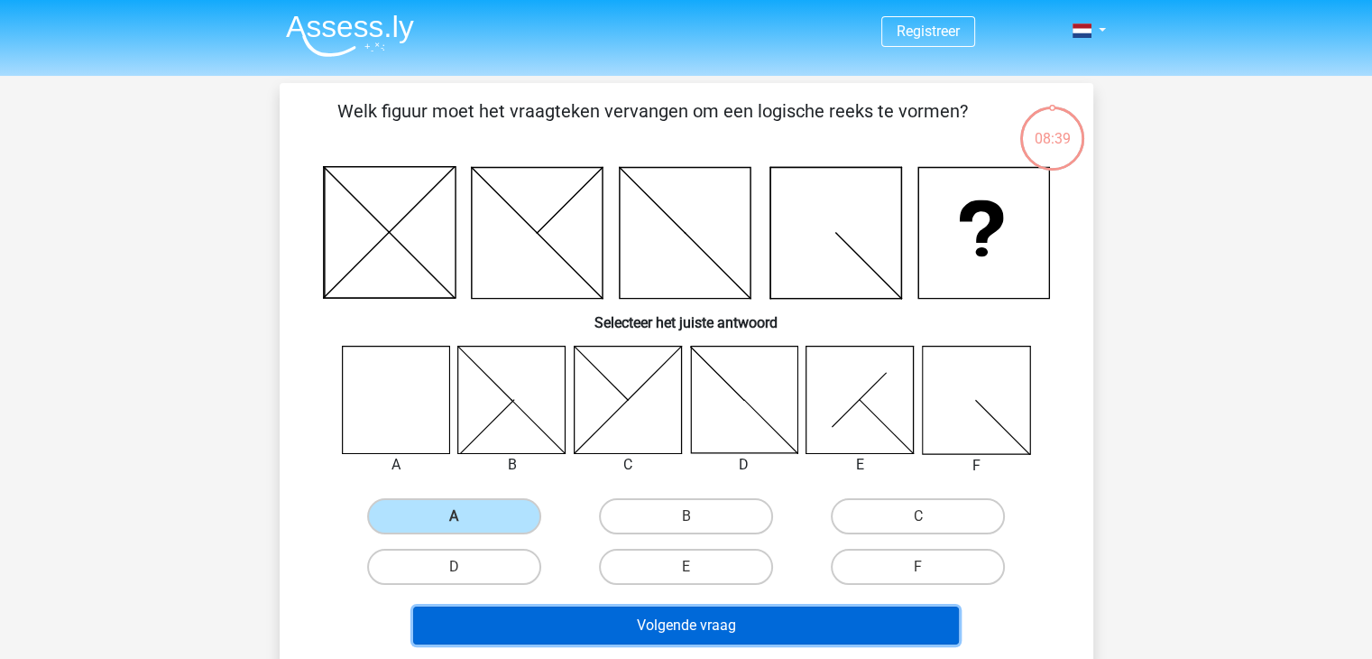
click at [672, 621] on button "Volgende vraag" at bounding box center [686, 625] width 546 height 38
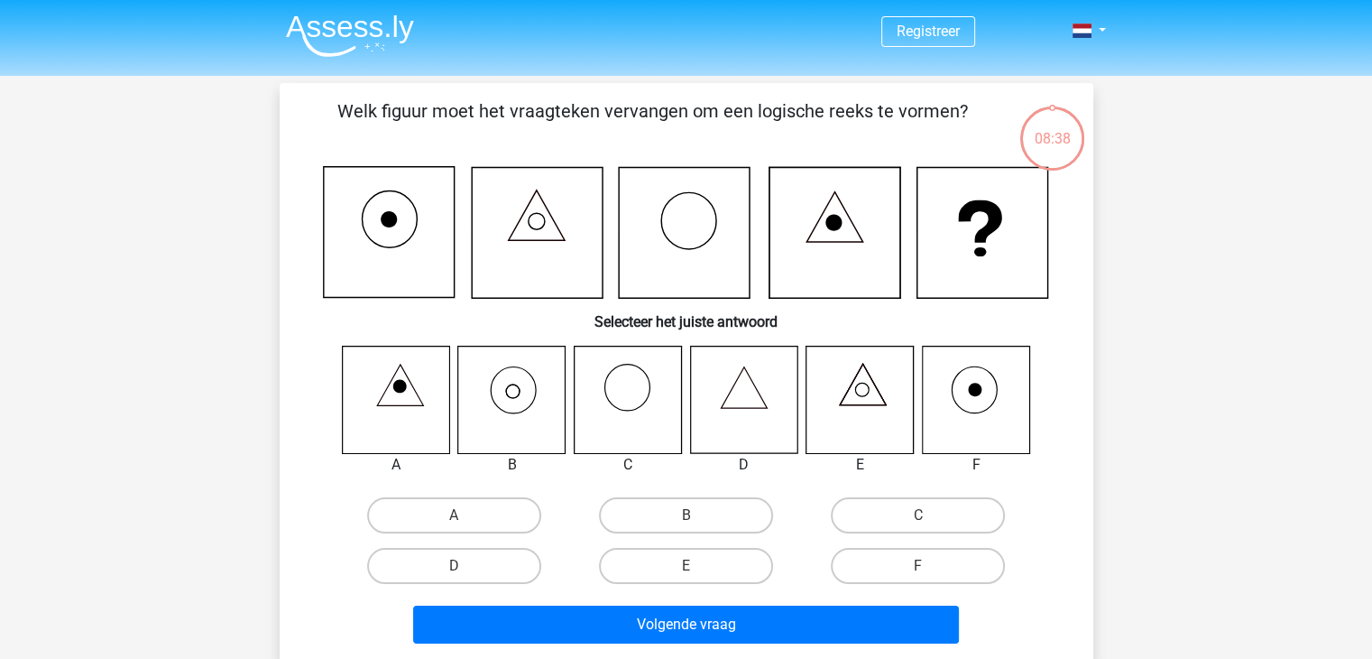
scroll to position [83, 0]
